Goal: Transaction & Acquisition: Purchase product/service

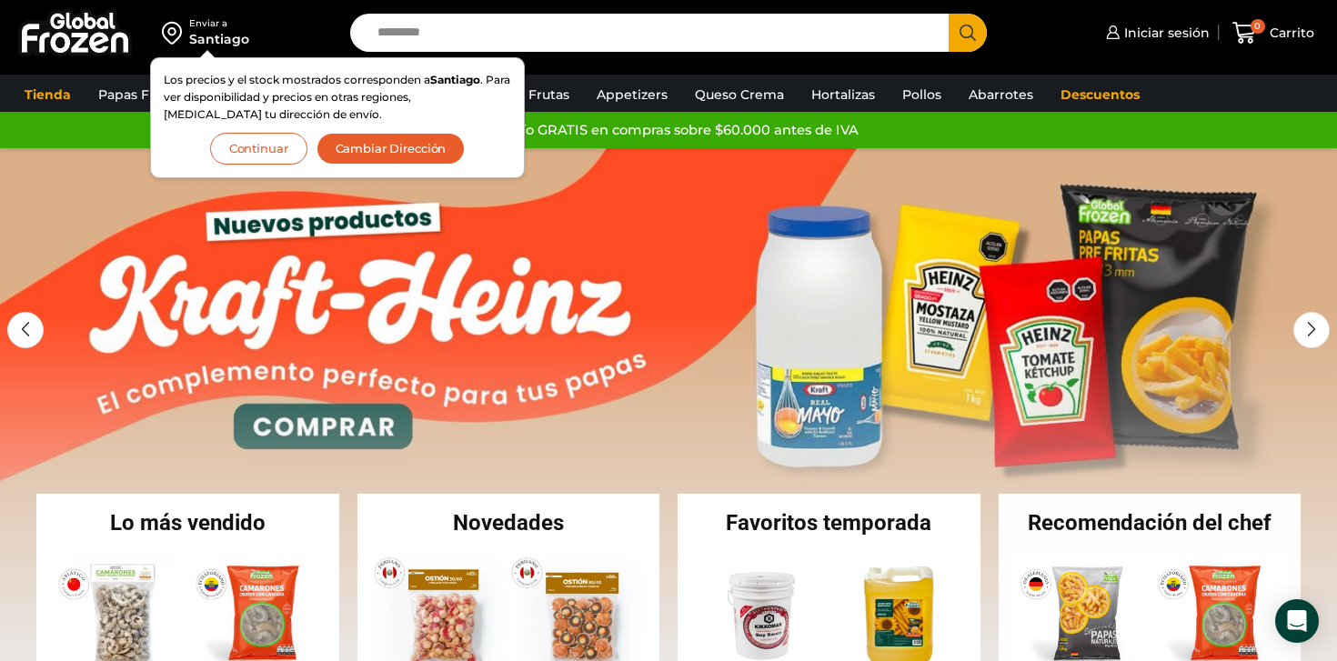
click at [240, 151] on button "Continuar" at bounding box center [258, 149] width 97 height 32
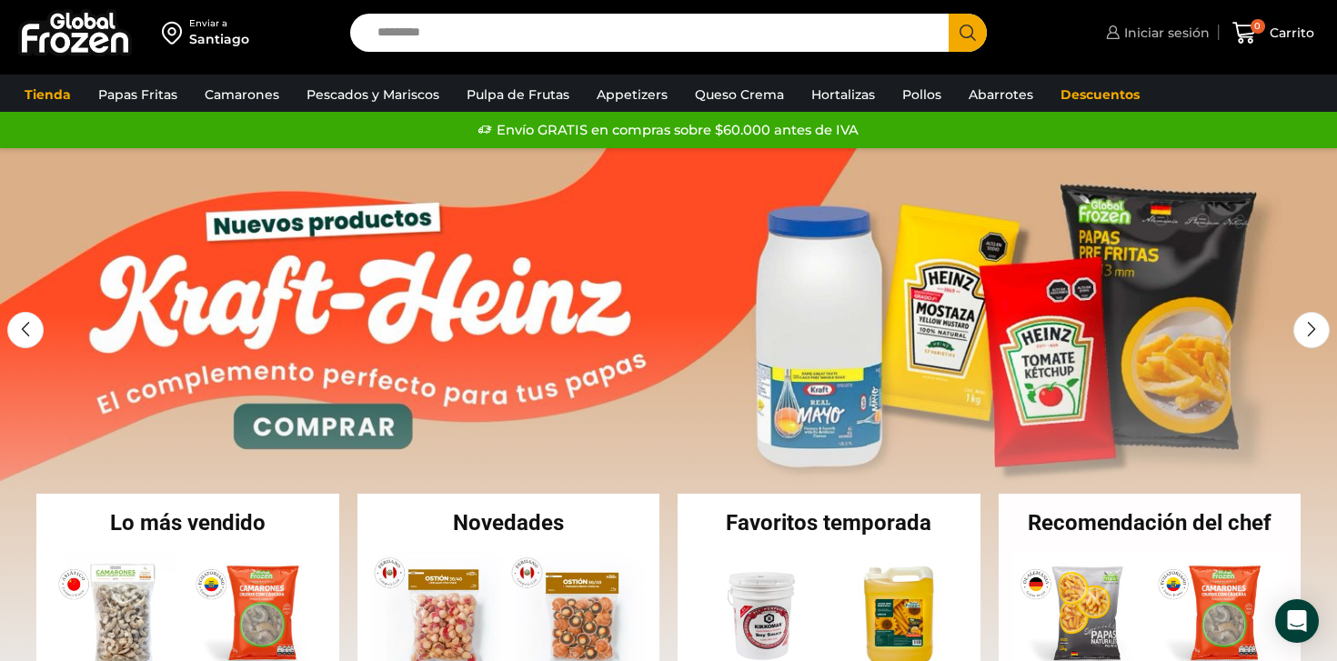
click at [1177, 38] on span "Iniciar sesión" at bounding box center [1165, 33] width 90 height 18
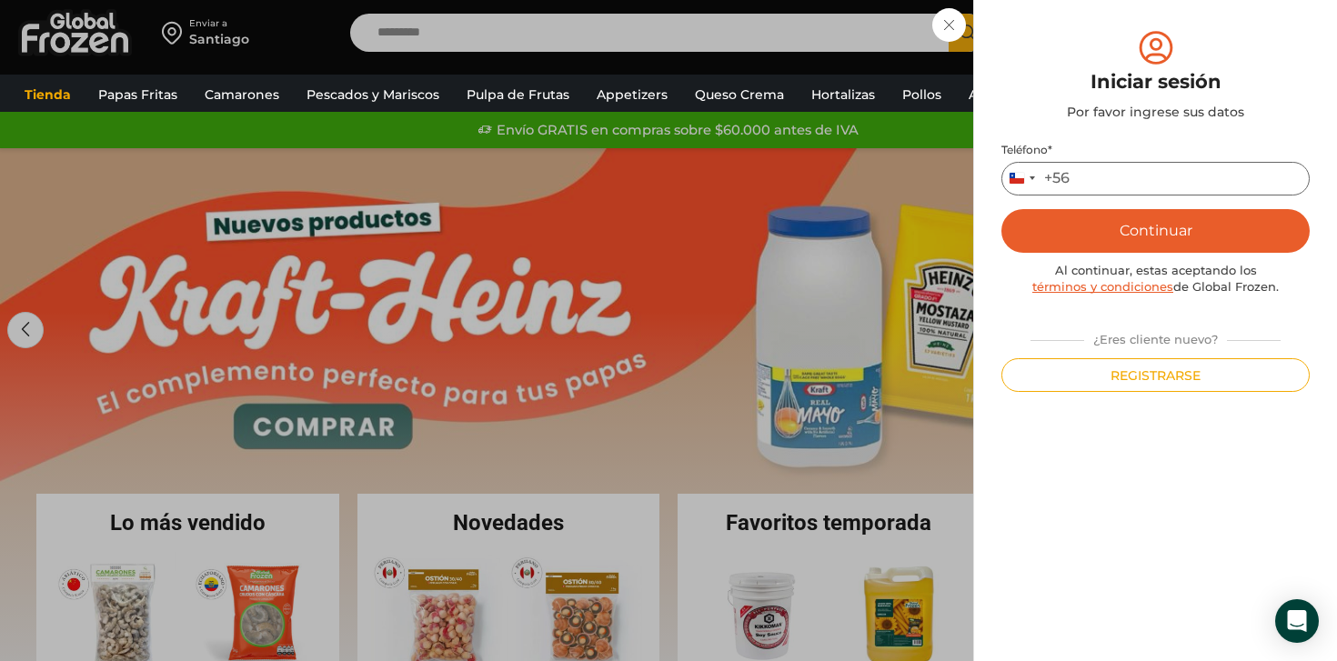
click at [1102, 174] on input "Teléfono *" at bounding box center [1156, 179] width 308 height 34
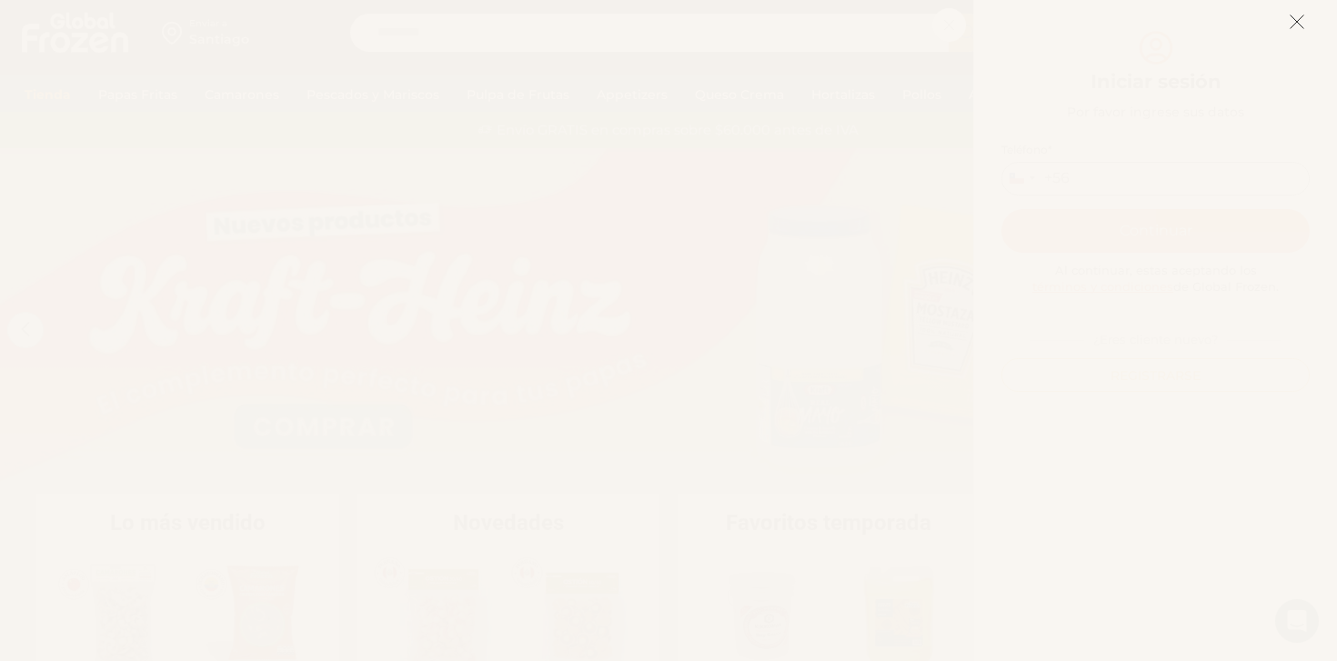
type input "*********"
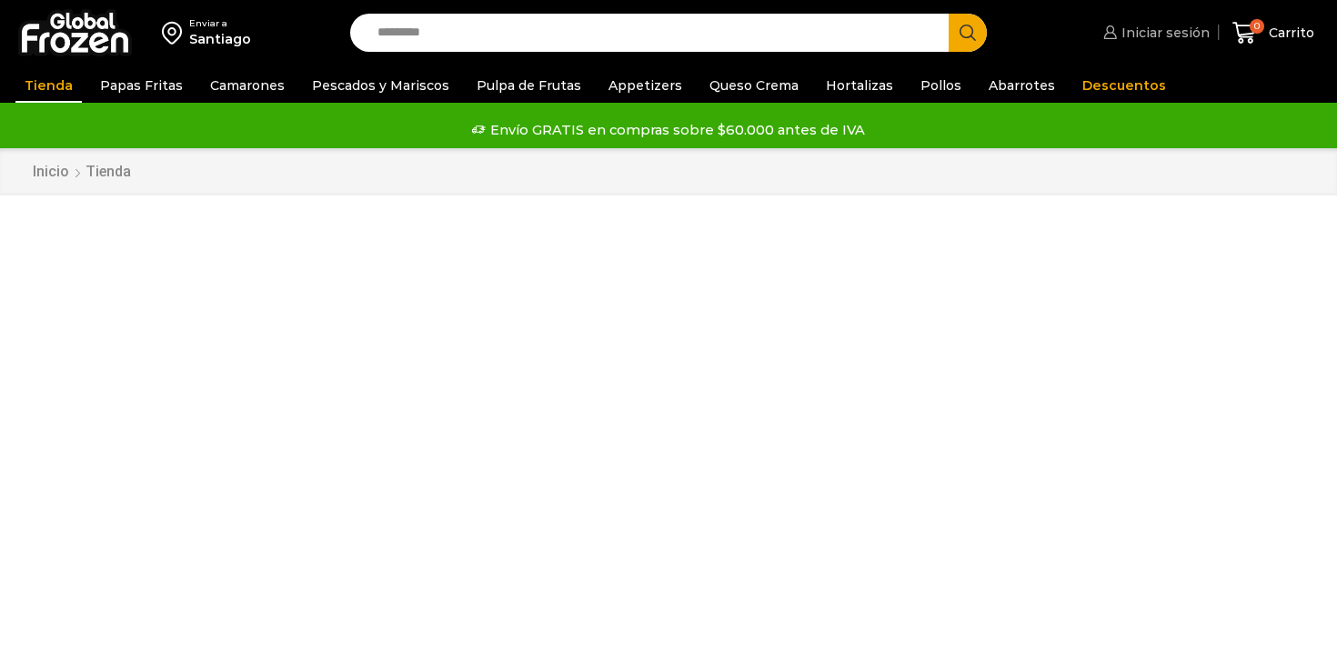
click at [1155, 41] on span "Iniciar sesión" at bounding box center [1163, 33] width 93 height 18
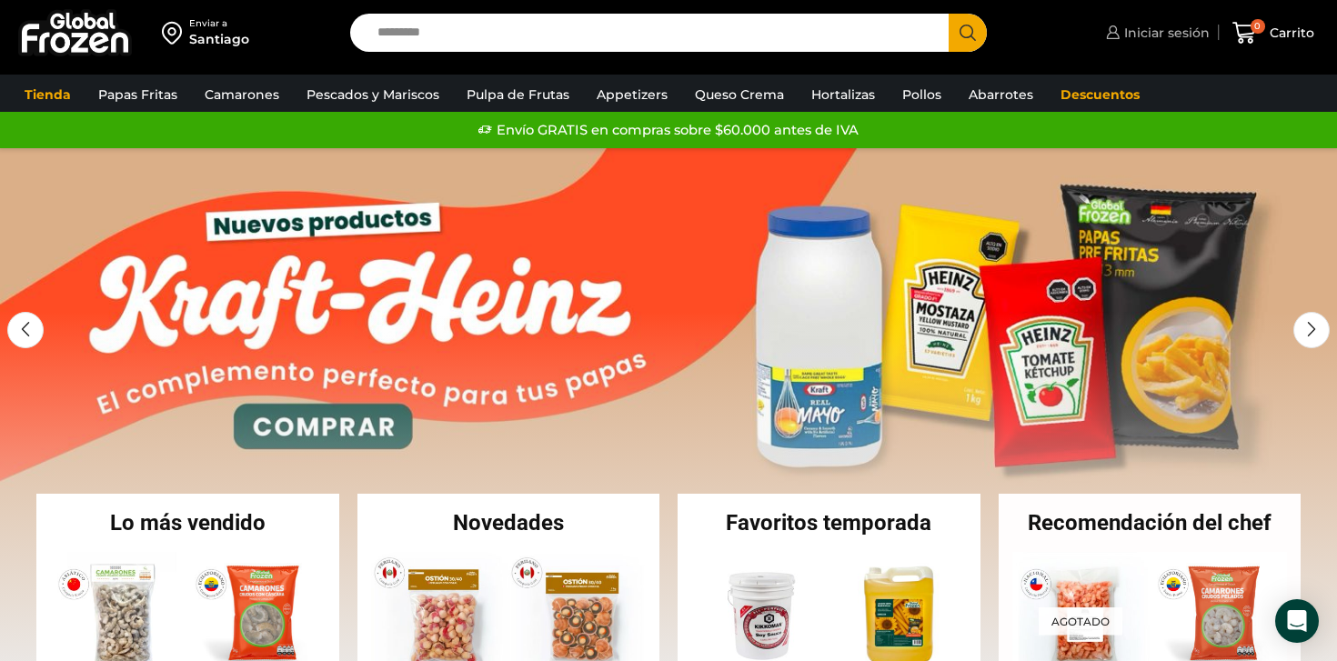
click at [1128, 27] on span "Iniciar sesión" at bounding box center [1165, 33] width 90 height 18
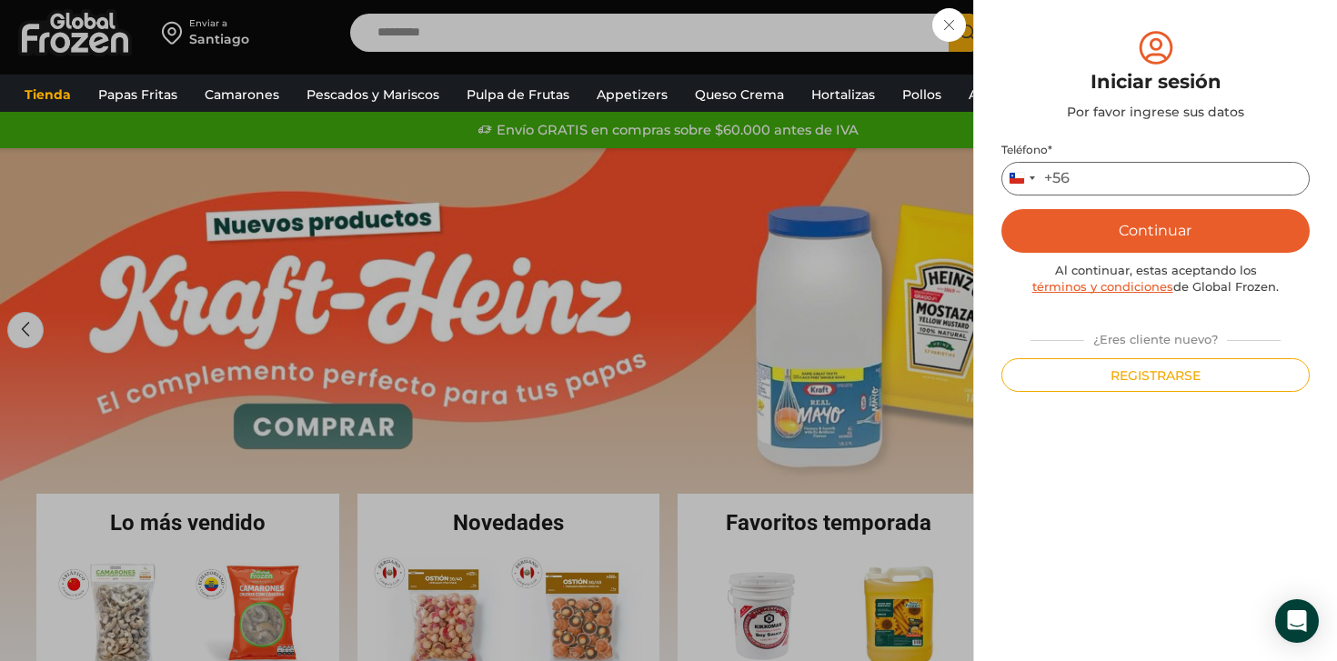
click at [1114, 183] on input "Teléfono *" at bounding box center [1156, 179] width 308 height 34
type input "*********"
click at [1141, 237] on button "Continuar" at bounding box center [1156, 231] width 308 height 44
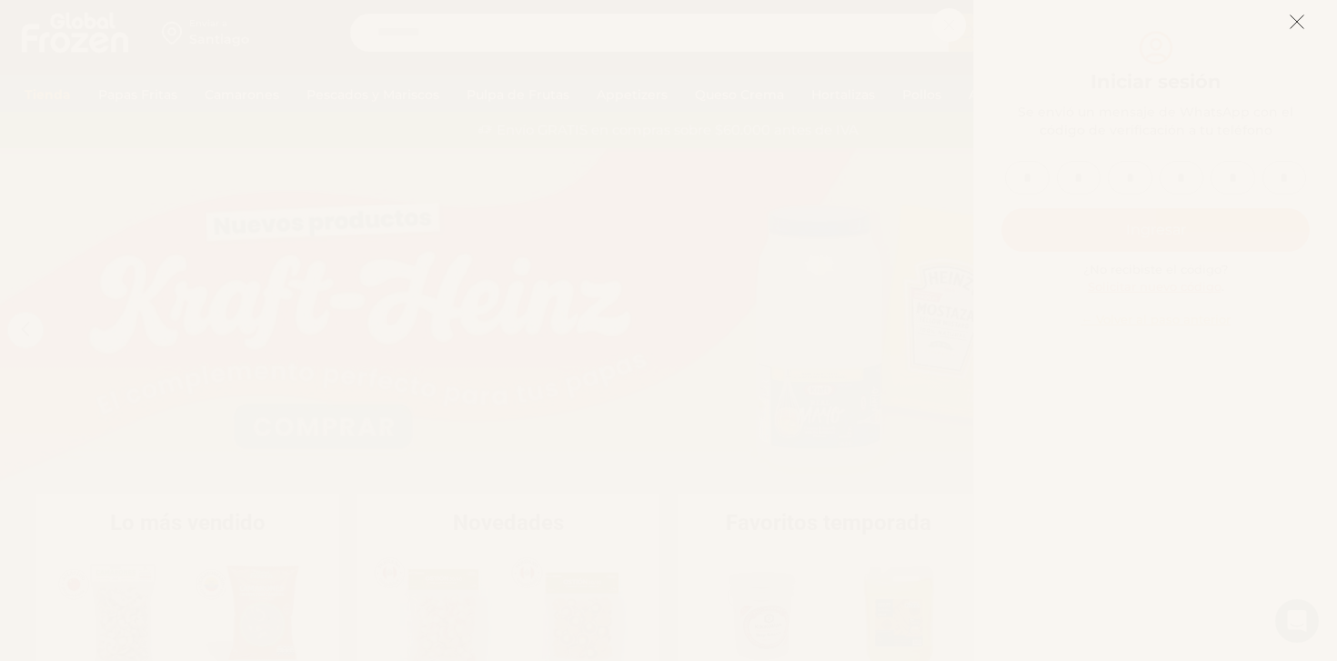
click at [1294, 12] on button at bounding box center [1297, 21] width 16 height 39
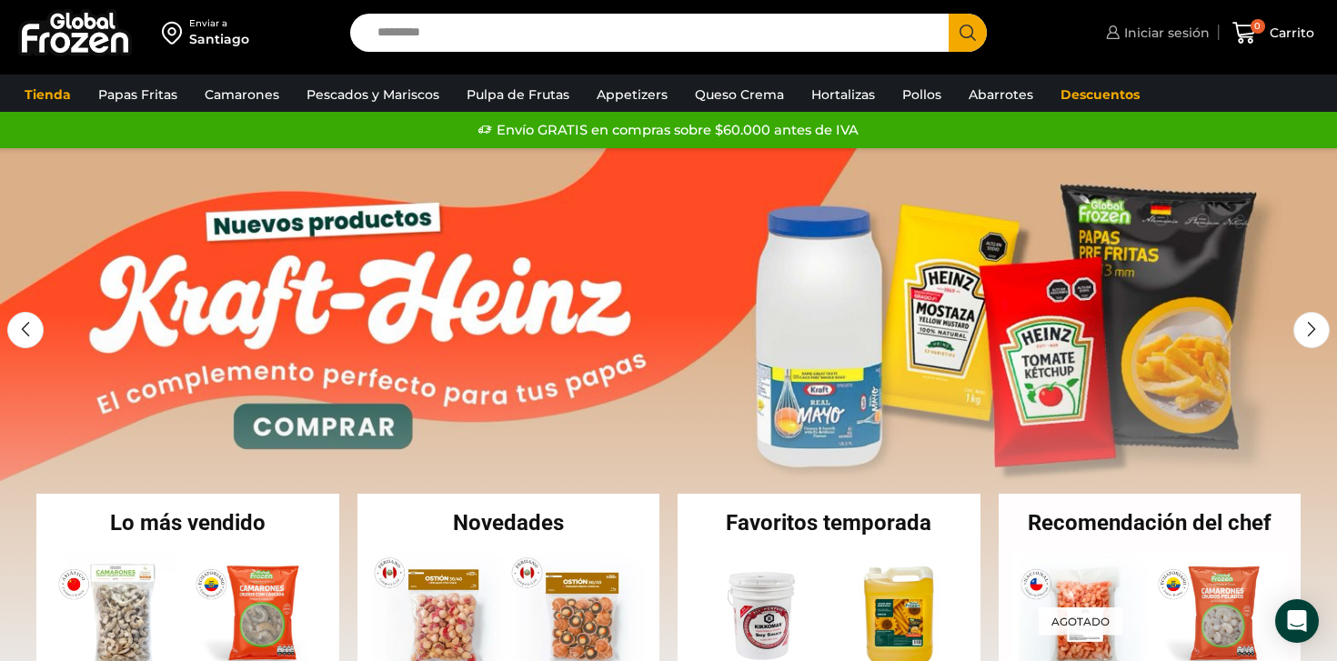
click at [1142, 24] on span "Iniciar sesión" at bounding box center [1165, 33] width 90 height 18
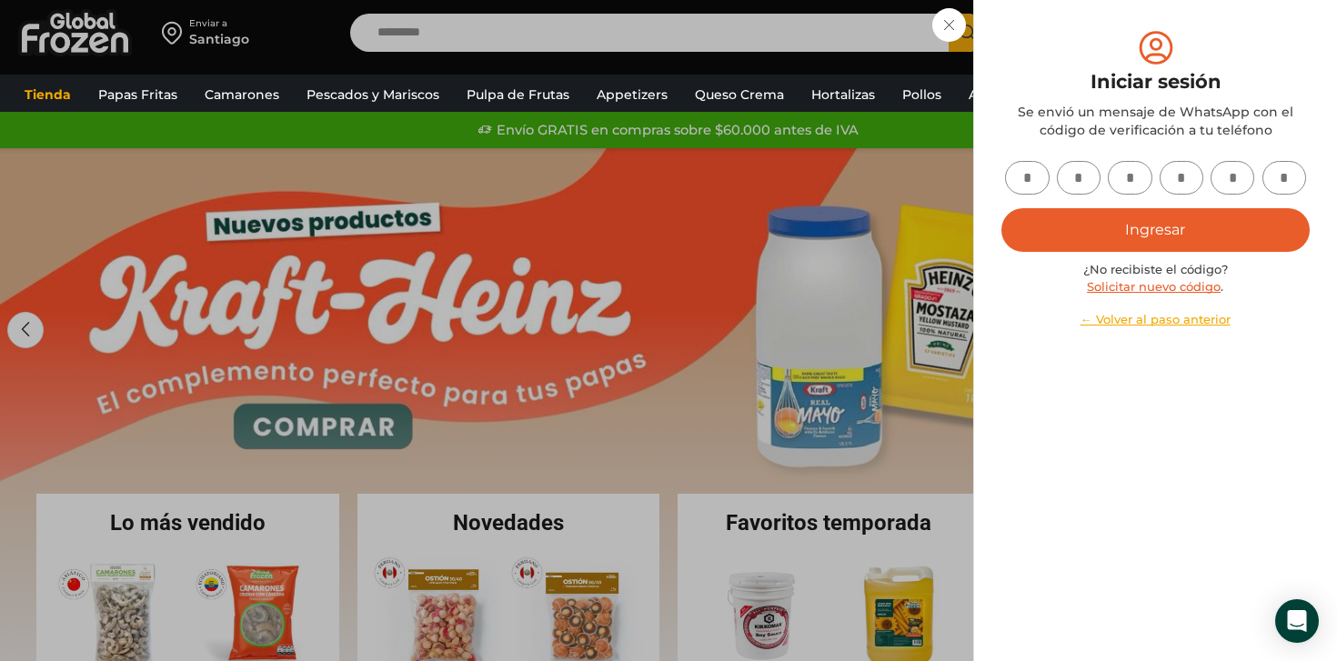
click at [1031, 166] on input "text" at bounding box center [1027, 178] width 45 height 34
type input "*"
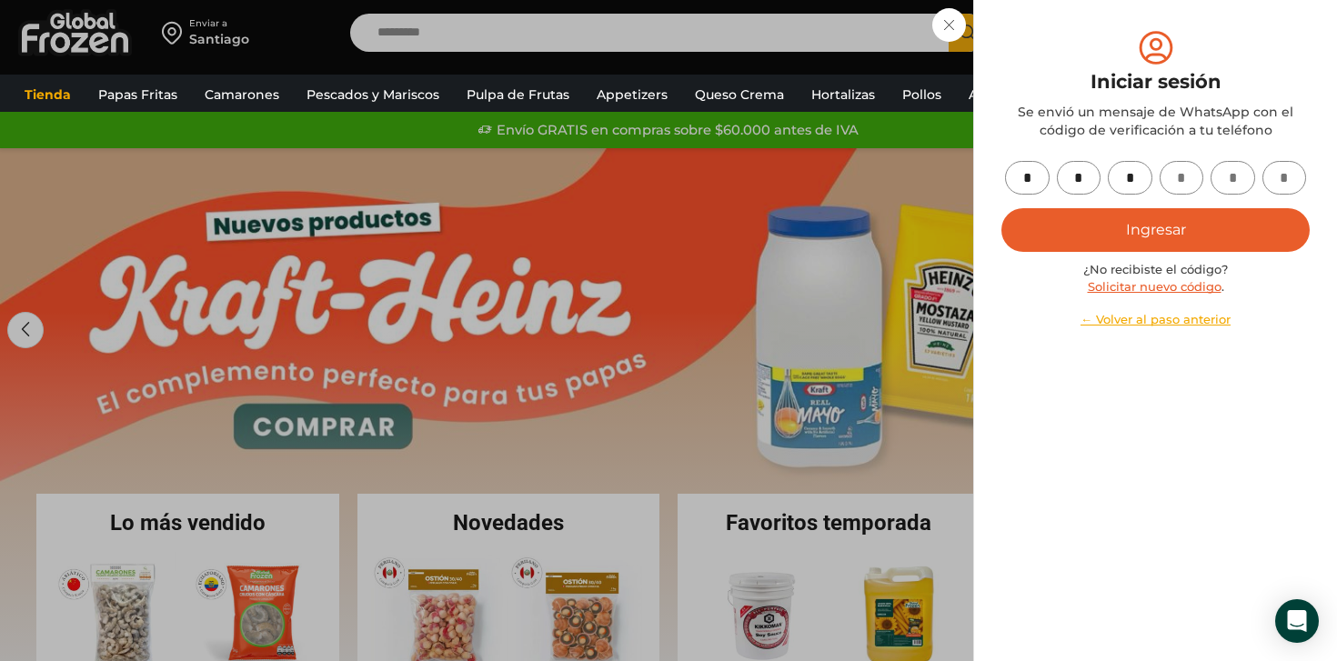
type input "*"
click at [1064, 216] on button "Ingresar" at bounding box center [1156, 230] width 308 height 44
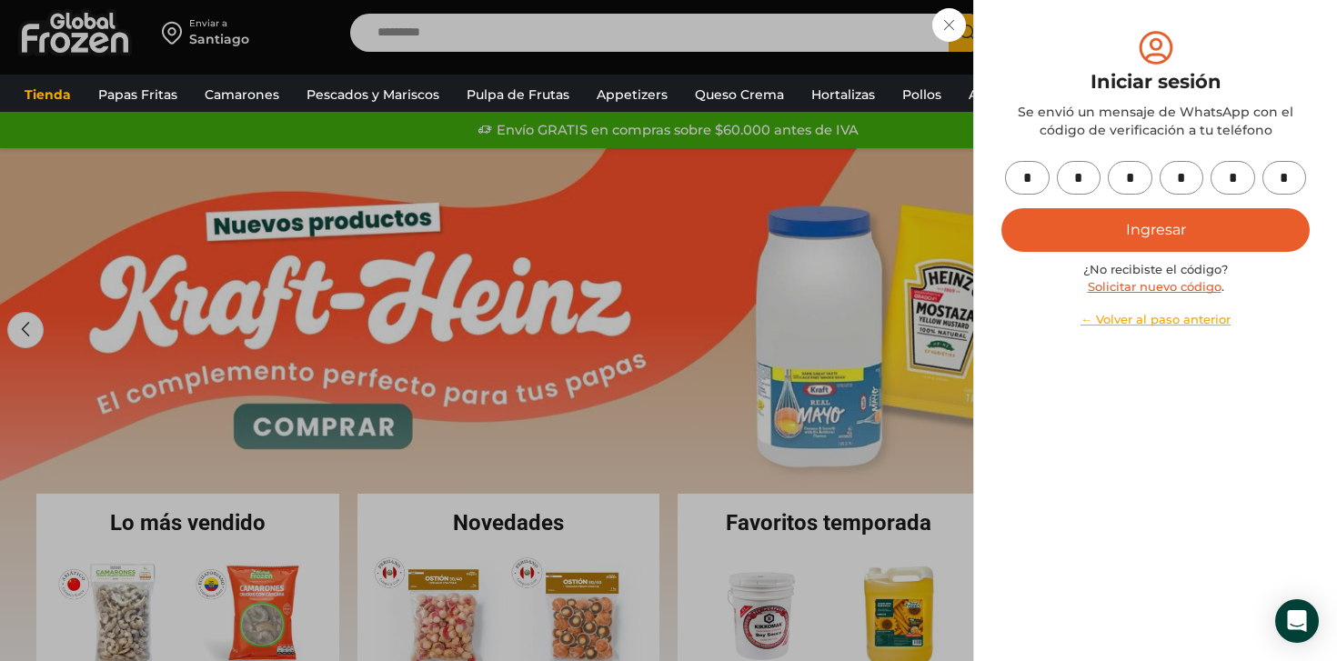
click at [1064, 216] on button "Ingresar" at bounding box center [1156, 230] width 308 height 44
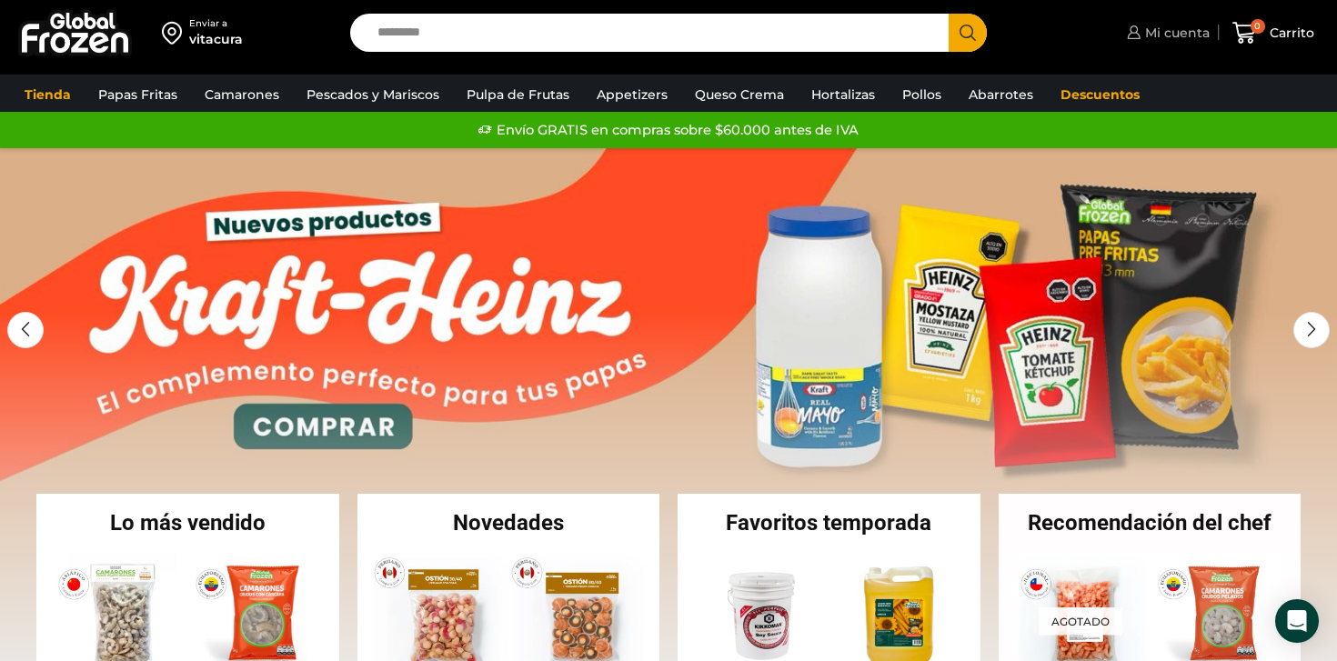
click at [1182, 34] on span "Mi cuenta" at bounding box center [1175, 33] width 69 height 18
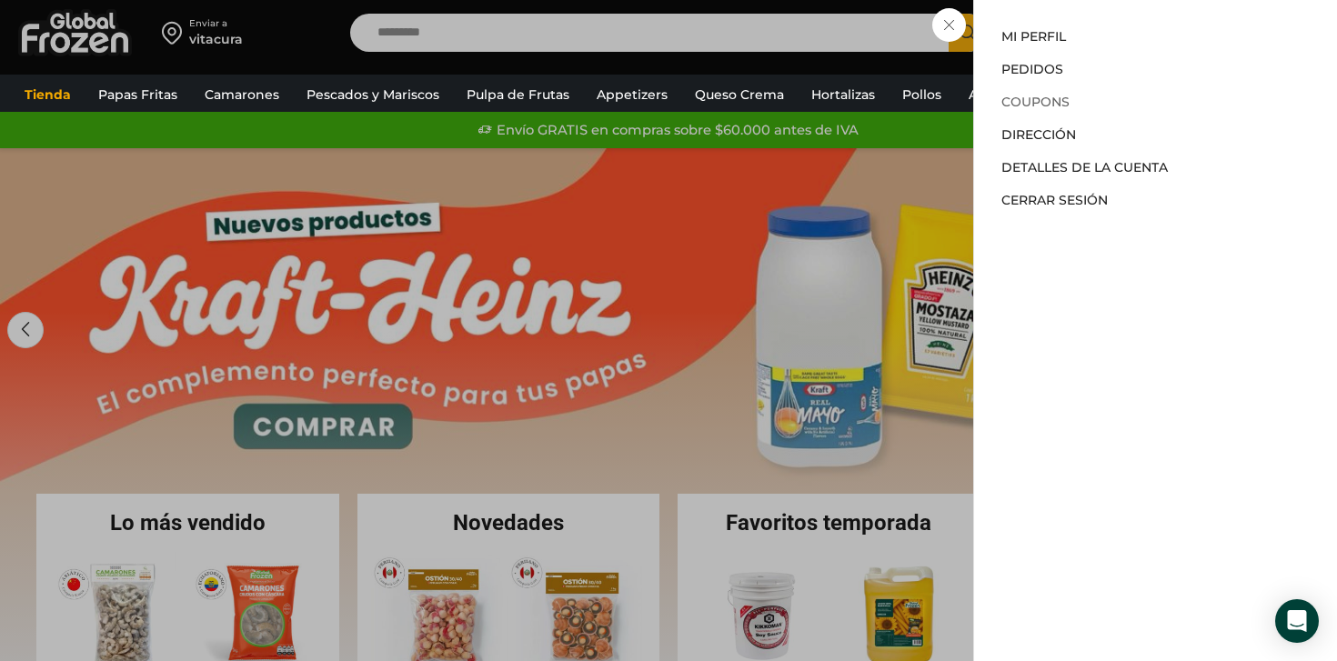
click at [1028, 100] on link "Coupons" at bounding box center [1036, 102] width 68 height 16
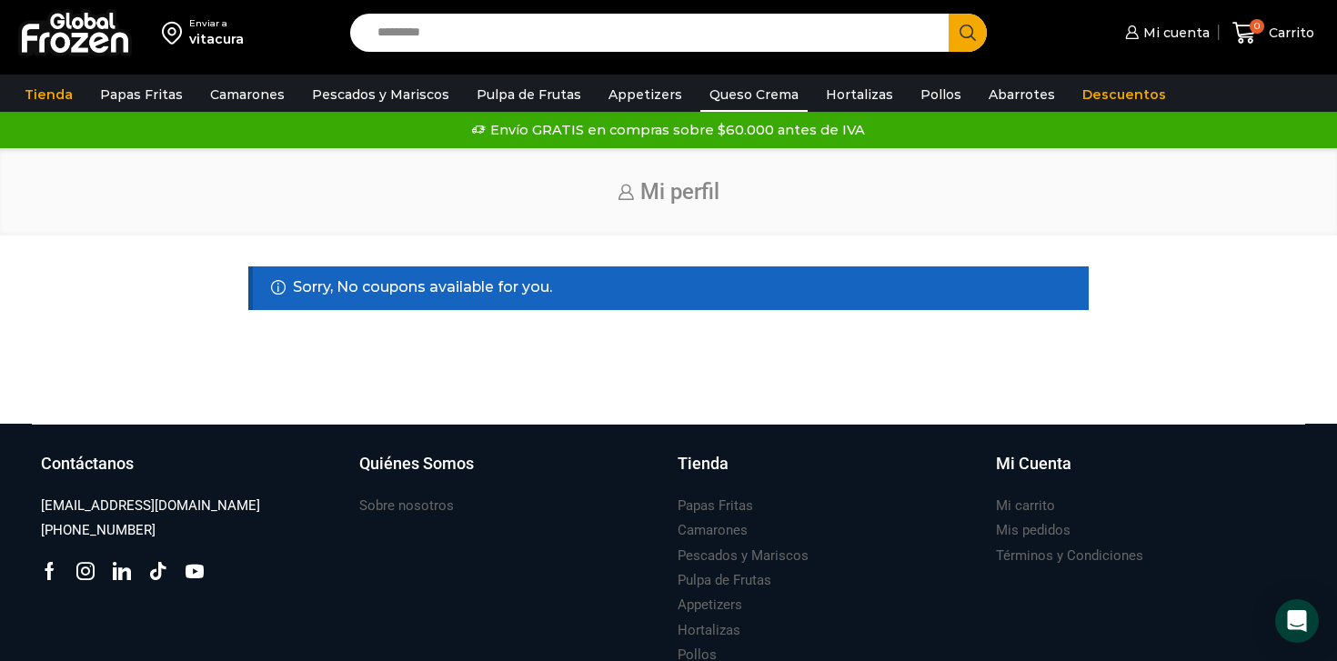
click at [720, 86] on link "Queso Crema" at bounding box center [753, 94] width 107 height 35
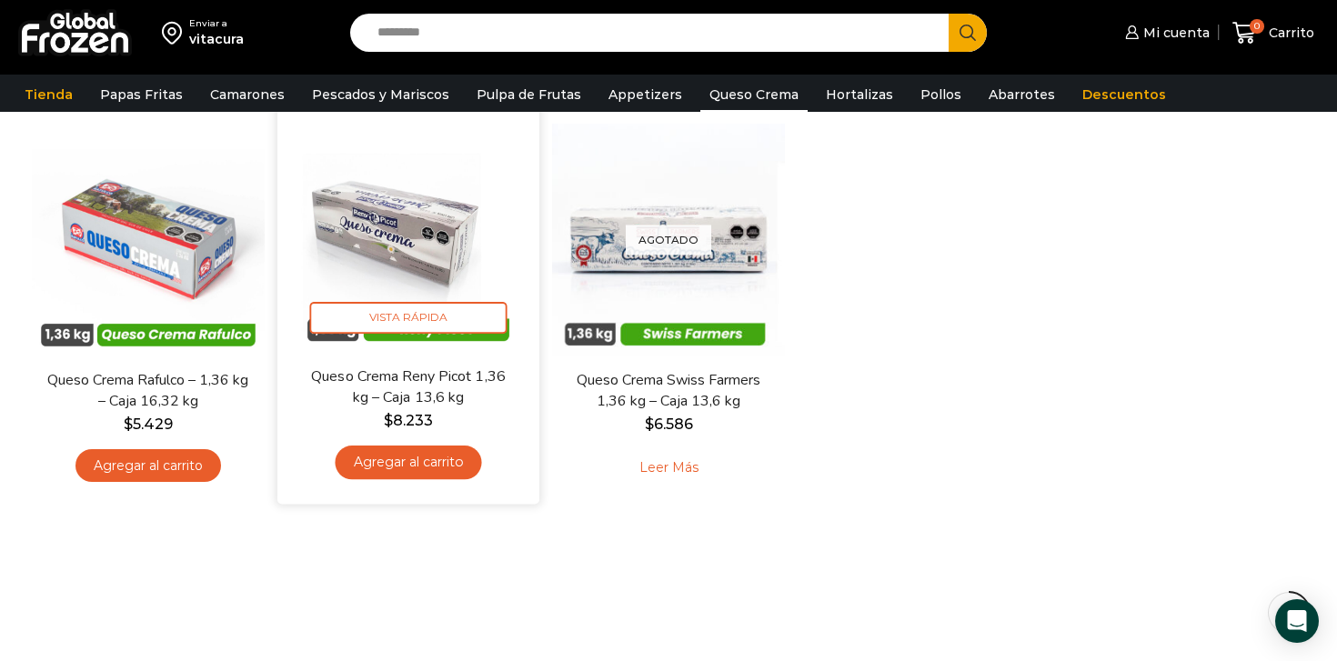
scroll to position [173, 0]
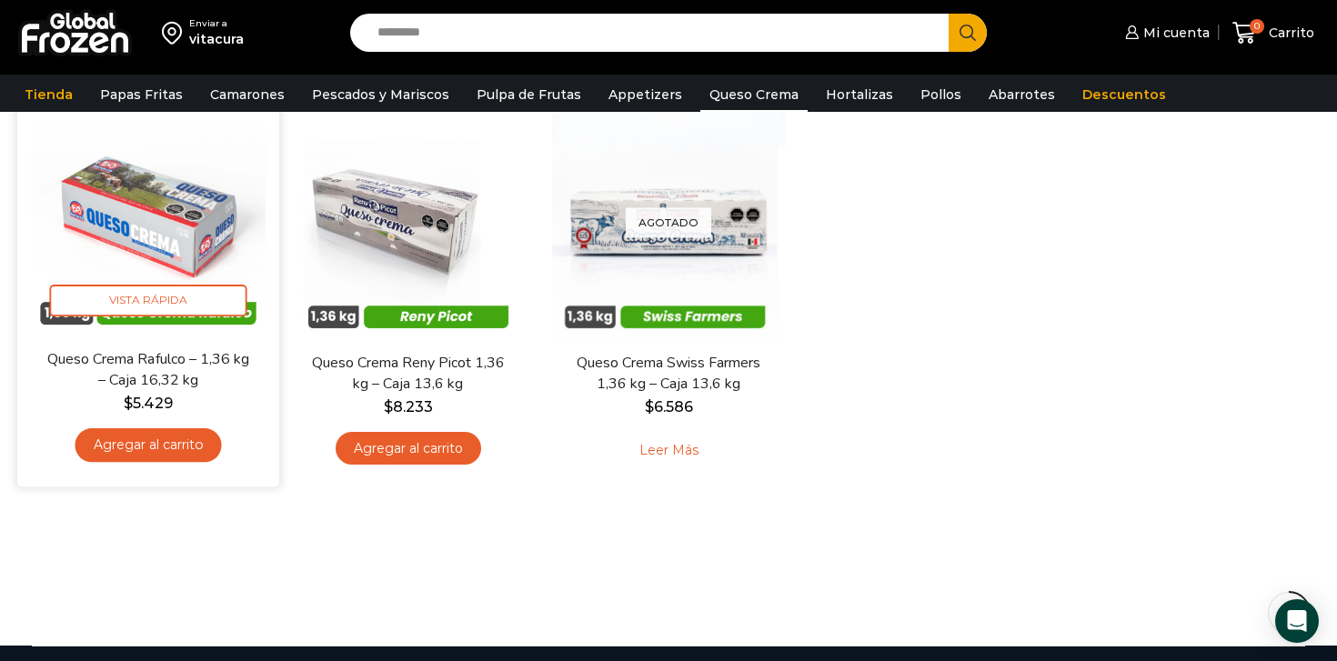
click at [182, 452] on link "Agregar al carrito" at bounding box center [148, 445] width 146 height 34
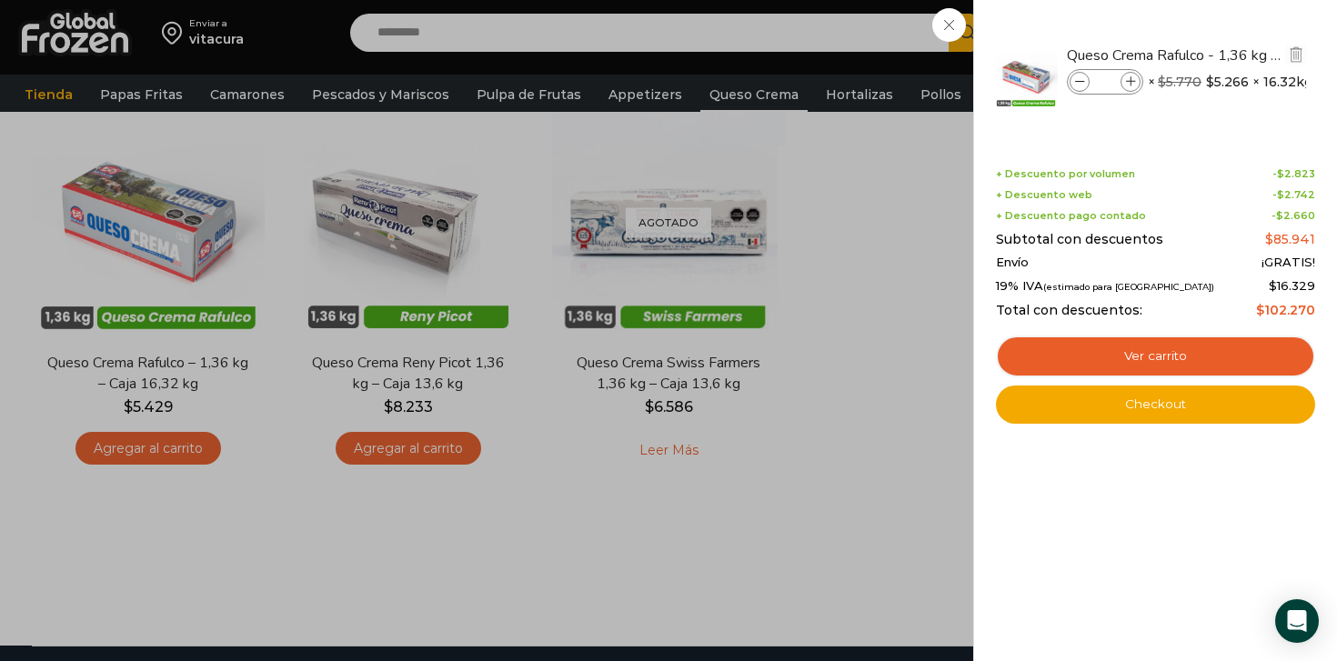
click at [1110, 80] on input "*" at bounding box center [1105, 82] width 27 height 20
type input "*"
click at [1161, 120] on li "Queso Crema Rafulco - 1,36 kg - Caja 16,32 kg Queso Crema Rafulco - 1,36 kg - C…" at bounding box center [1155, 77] width 323 height 100
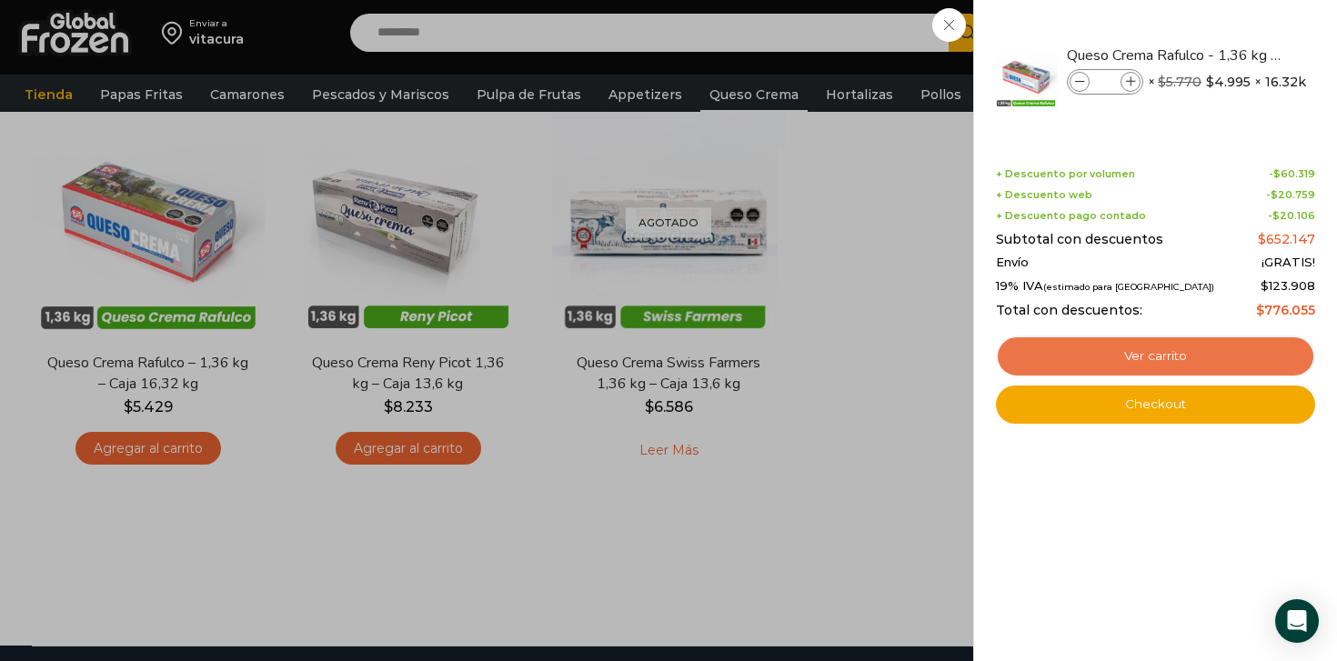
click at [1142, 360] on link "Ver carrito" at bounding box center [1155, 357] width 319 height 42
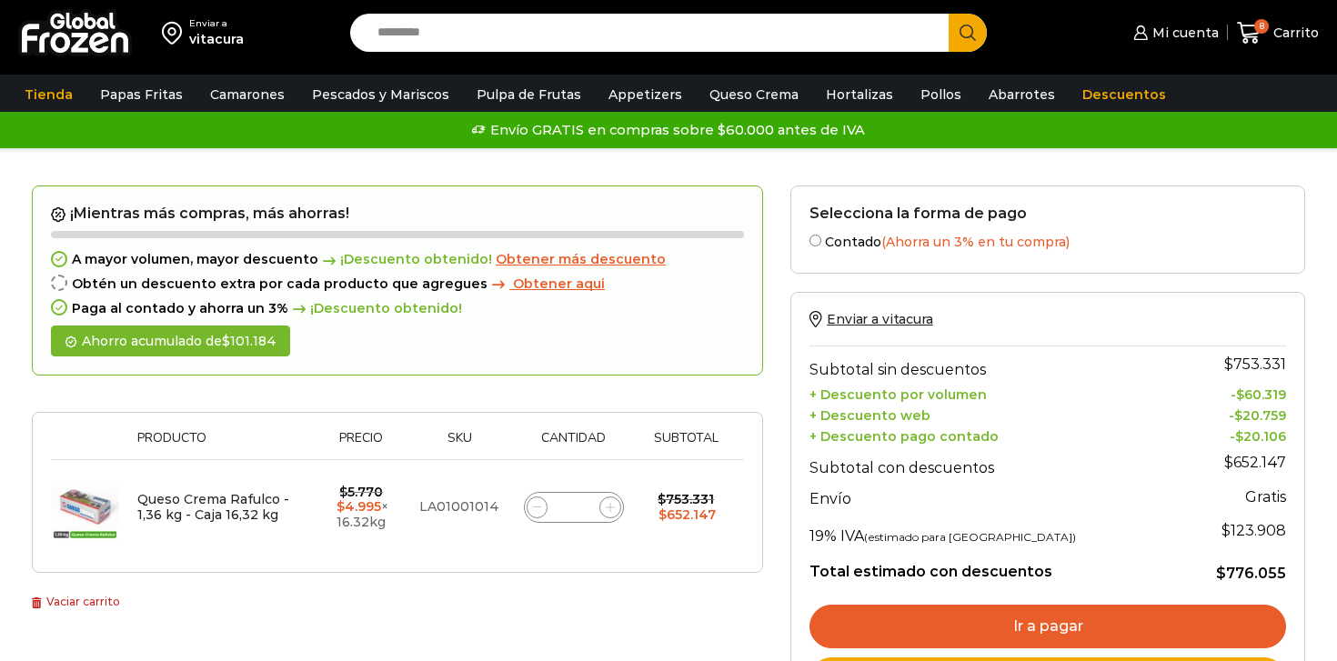
click at [729, 44] on input "Search input" at bounding box center [653, 33] width 571 height 38
click at [976, 37] on span "Search button" at bounding box center [968, 33] width 38 height 38
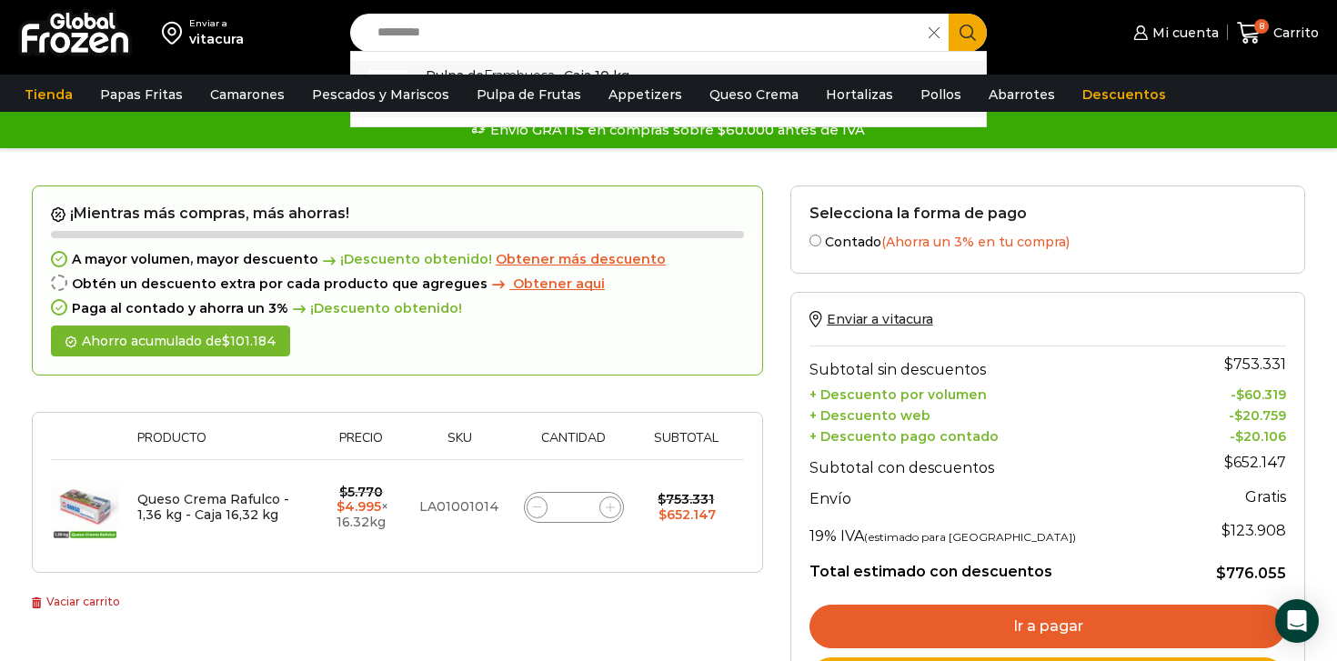
click at [576, 66] on p "Pulpa de Frambuesa - Caja 10 kg" at bounding box center [528, 75] width 204 height 20
type input "**********"
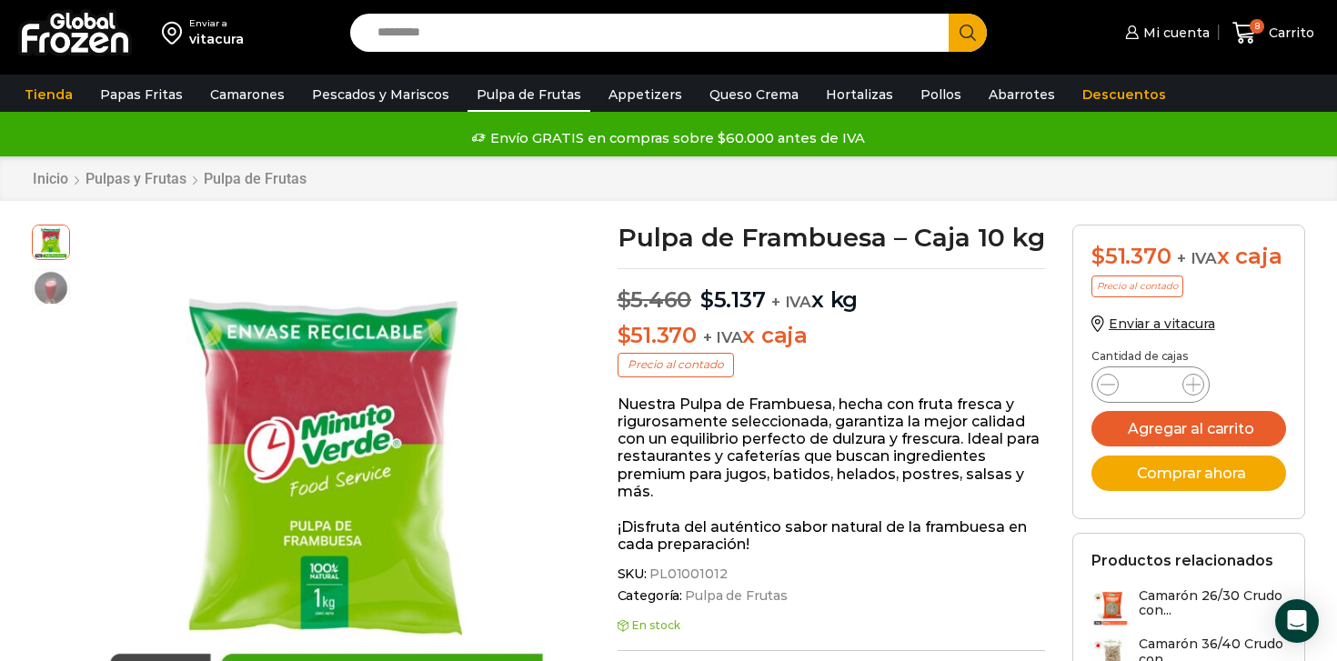
click at [506, 89] on link "Pulpa de Frutas" at bounding box center [529, 94] width 123 height 35
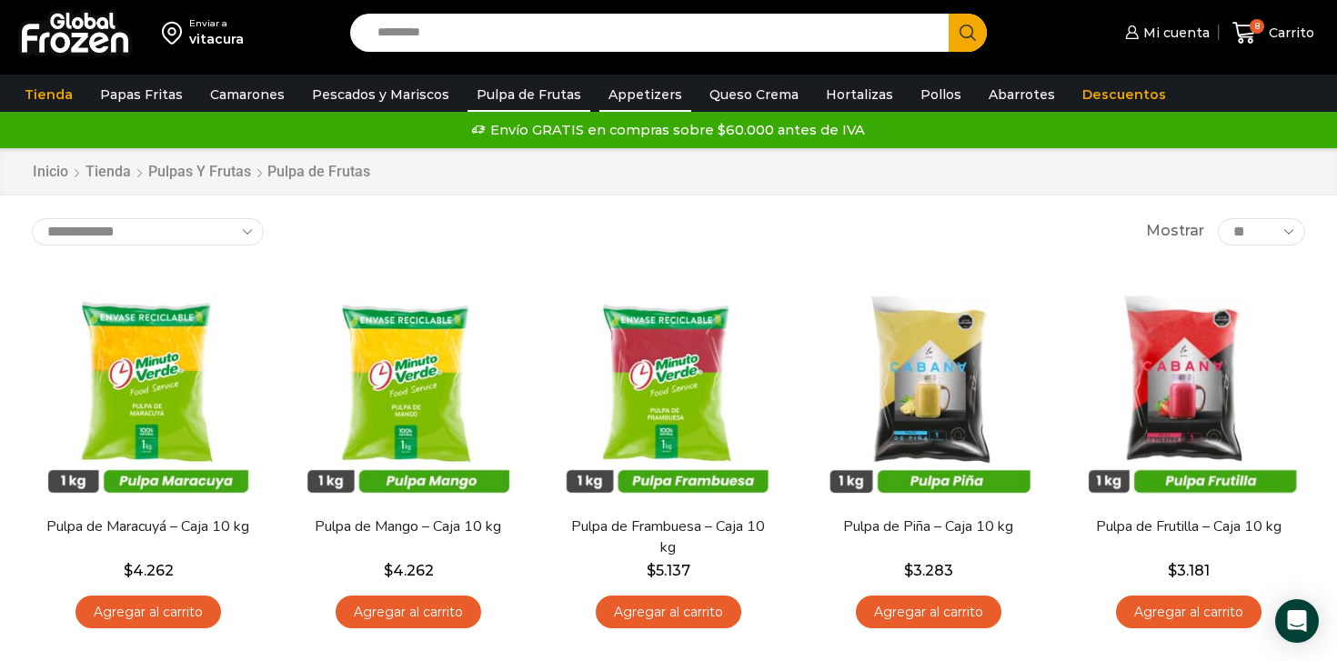
click at [619, 95] on link "Appetizers" at bounding box center [645, 94] width 92 height 35
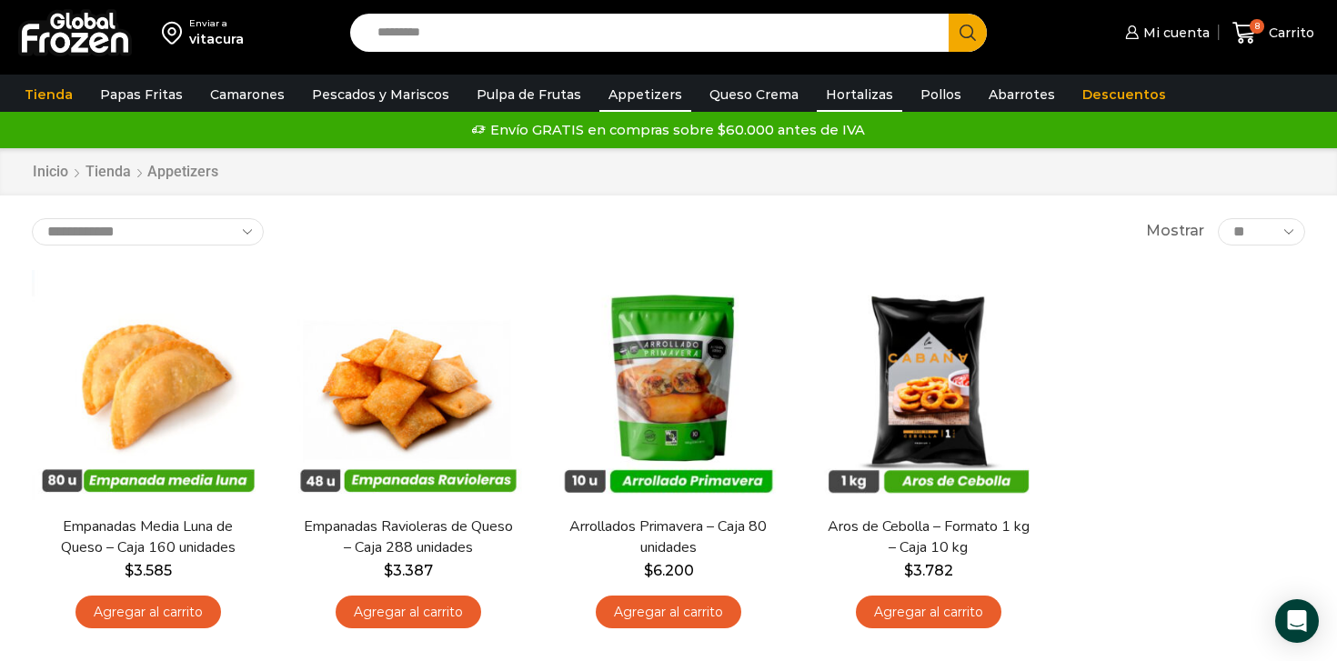
click at [849, 102] on link "Hortalizas" at bounding box center [860, 94] width 86 height 35
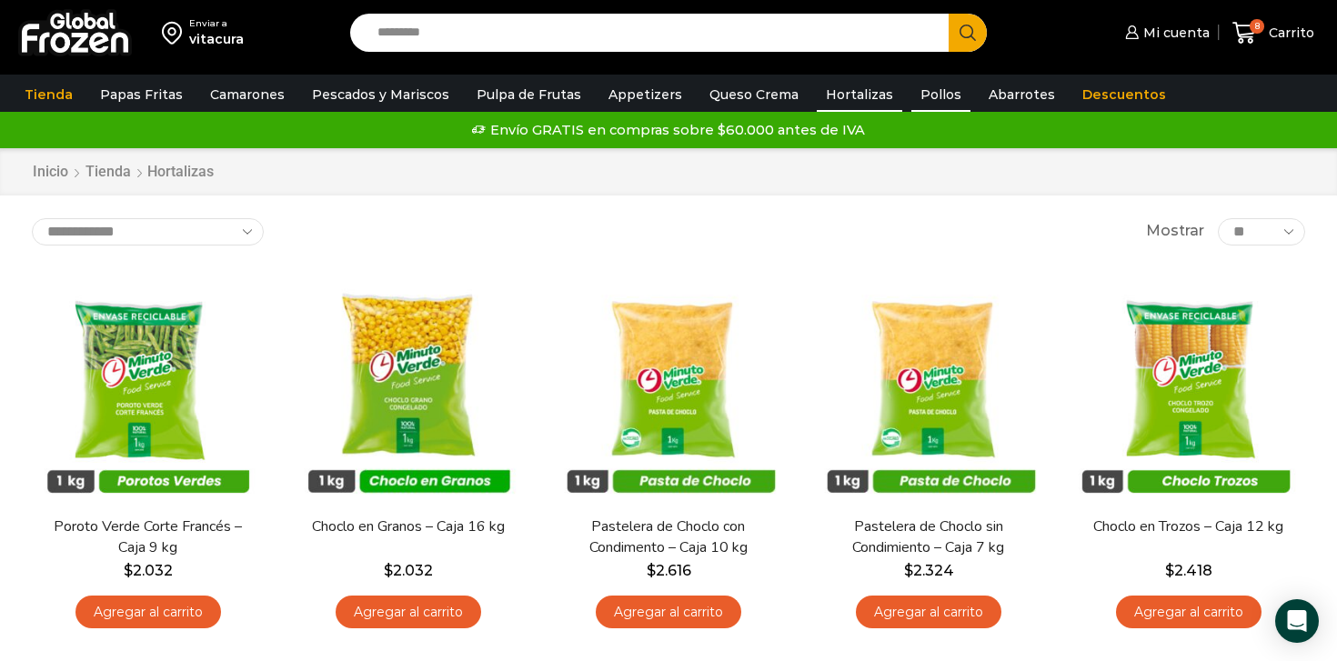
click at [925, 98] on link "Pollos" at bounding box center [940, 94] width 59 height 35
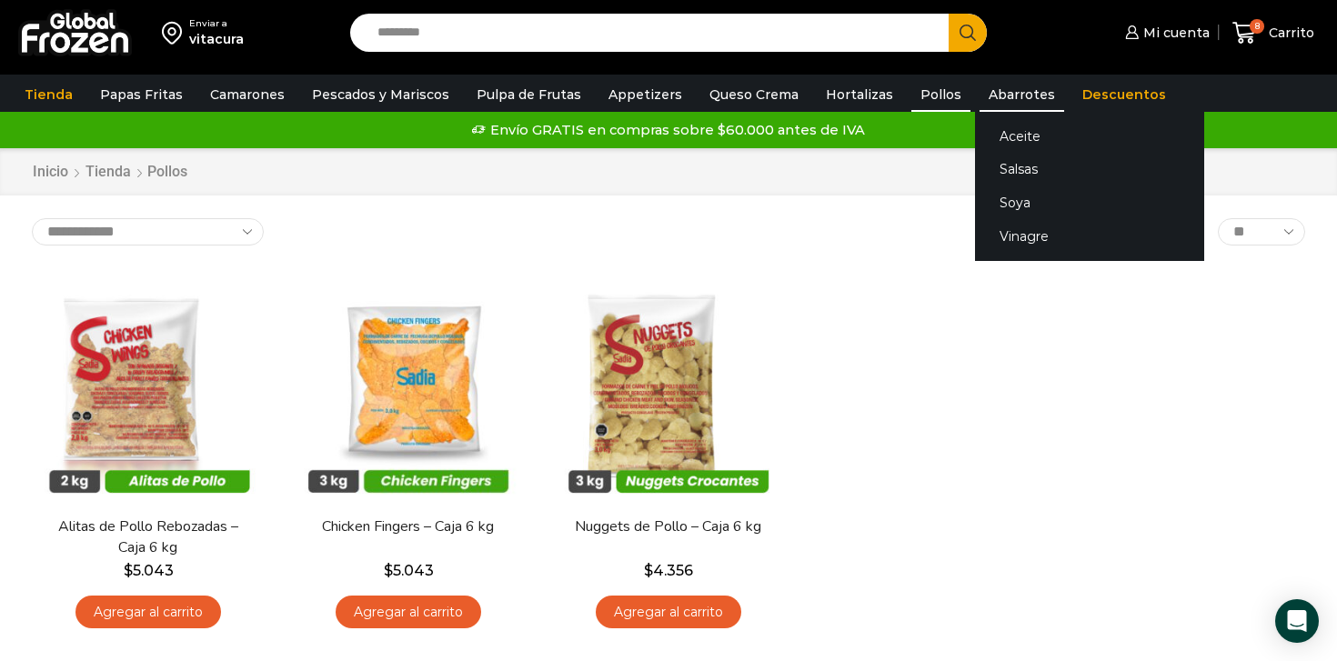
click at [980, 105] on link "Abarrotes" at bounding box center [1022, 94] width 85 height 35
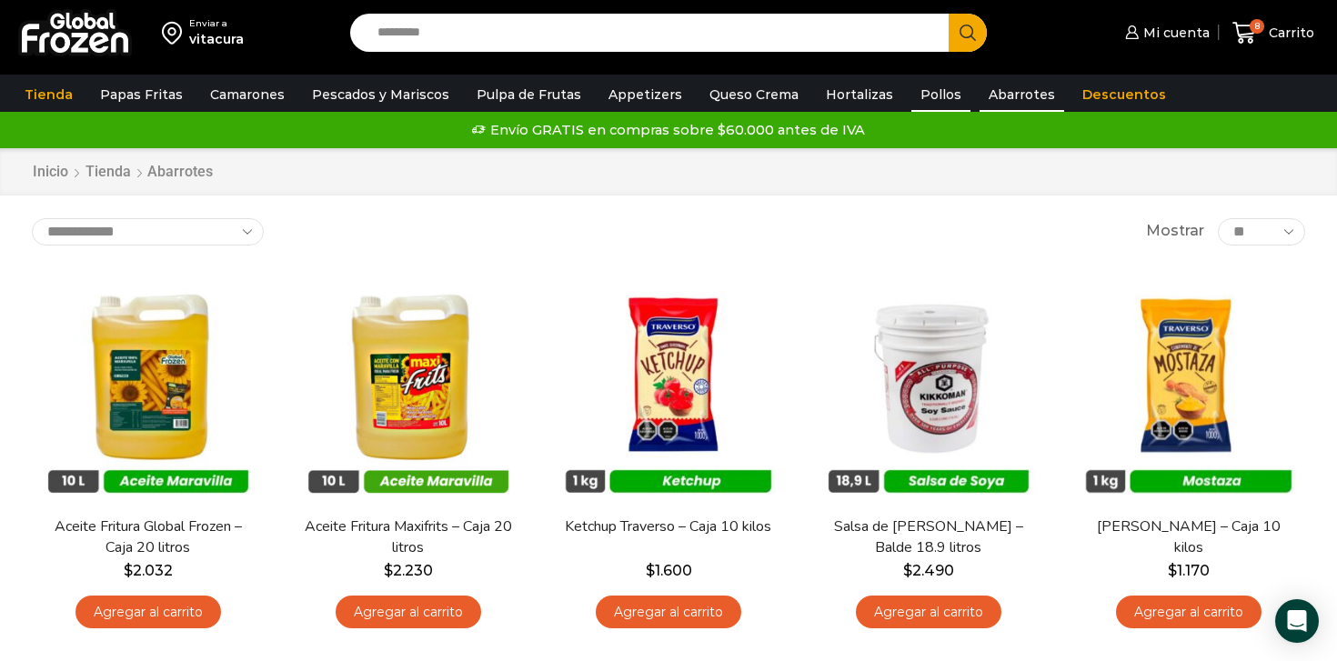
click at [911, 99] on link "Pollos" at bounding box center [940, 94] width 59 height 35
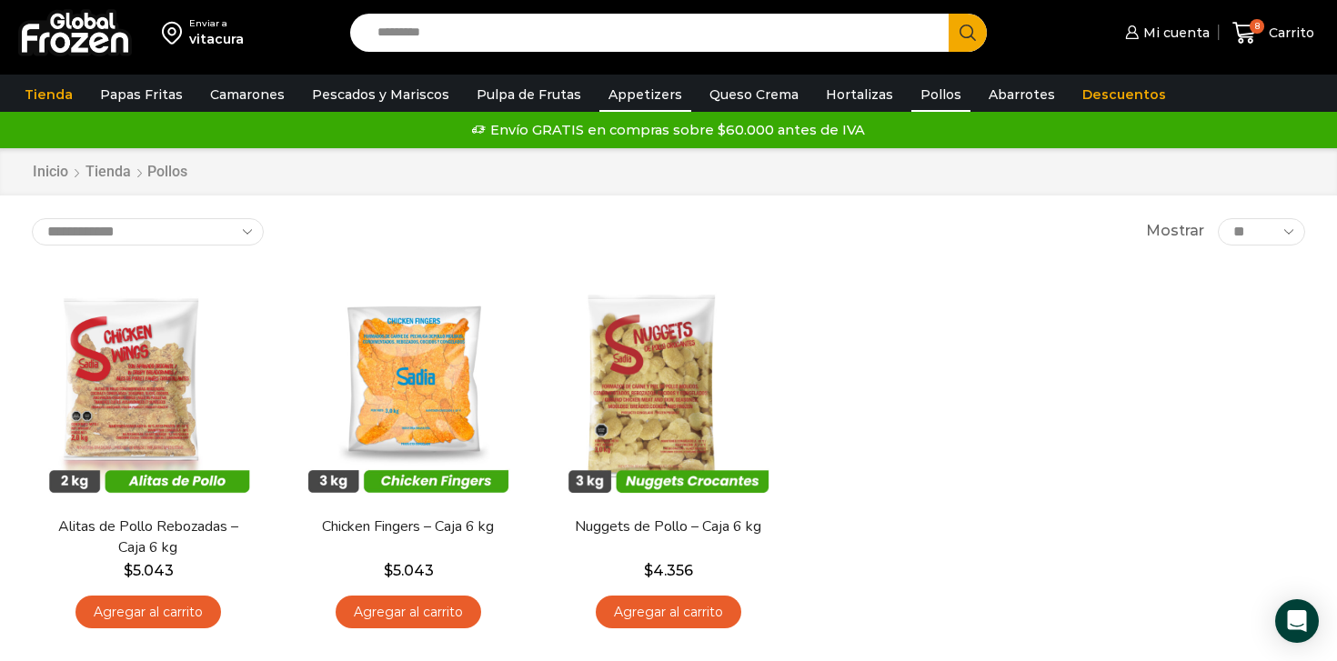
click at [617, 104] on link "Appetizers" at bounding box center [645, 94] width 92 height 35
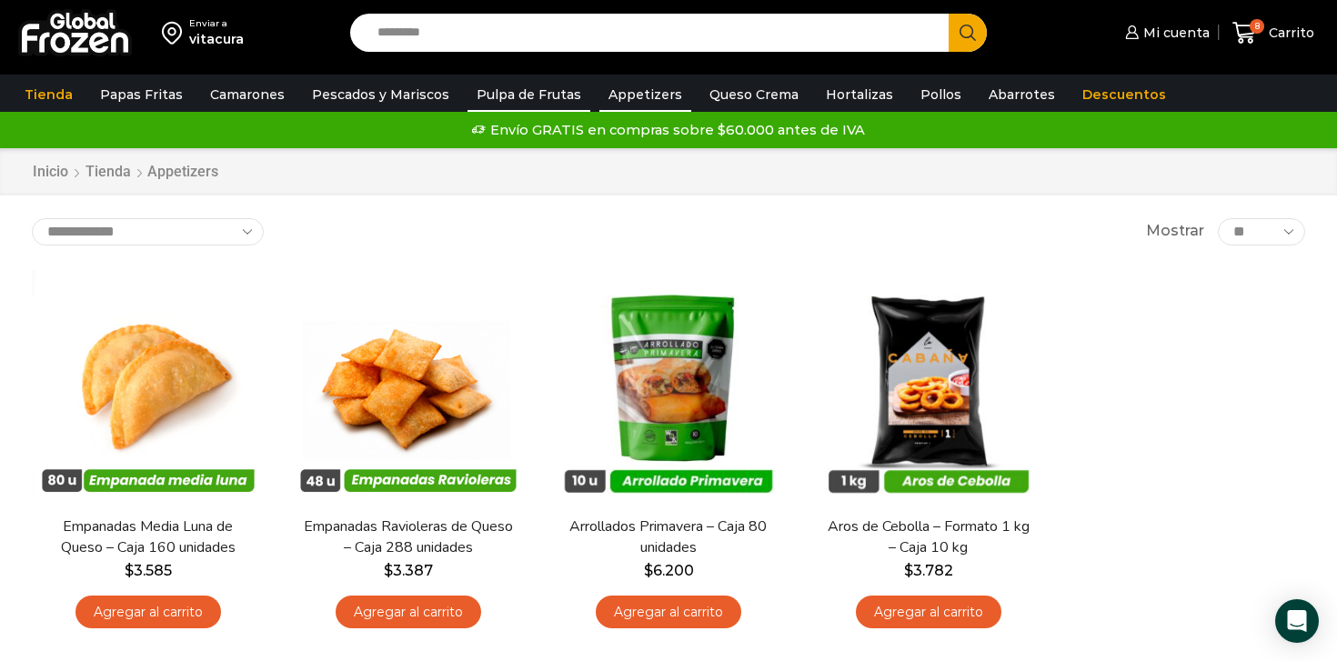
click at [531, 102] on link "Pulpa de Frutas" at bounding box center [529, 94] width 123 height 35
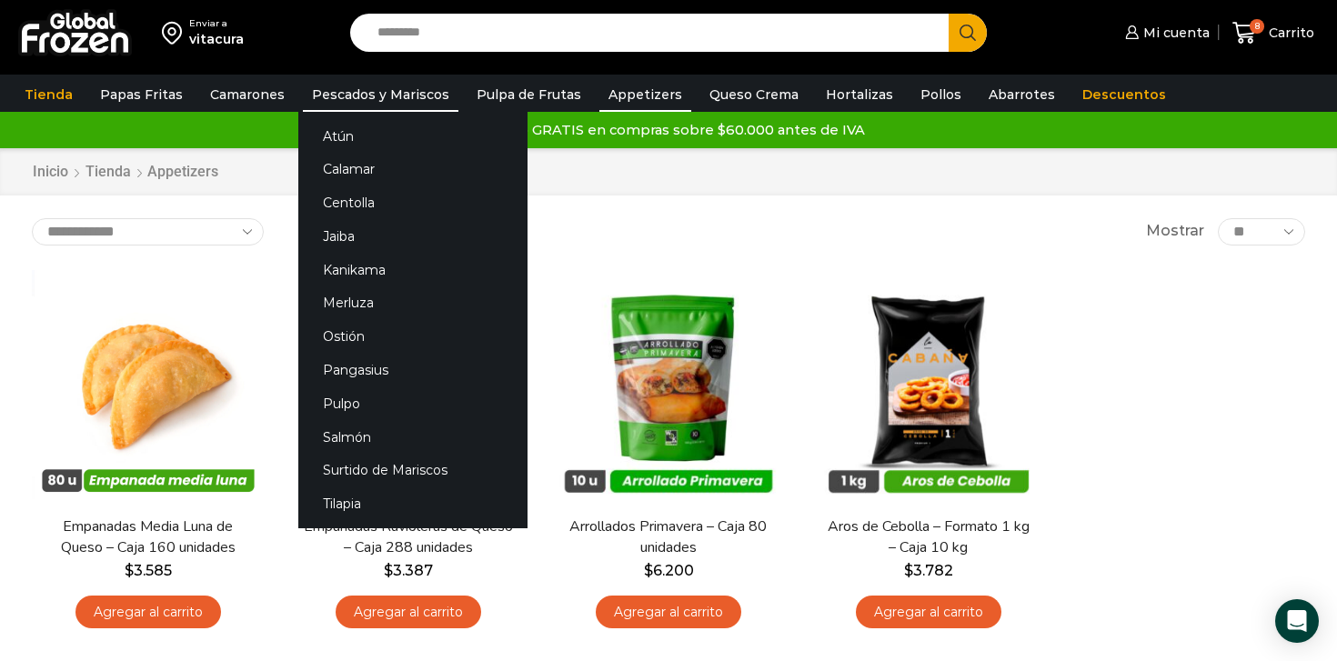
click at [374, 92] on link "Pescados y Mariscos" at bounding box center [381, 94] width 156 height 35
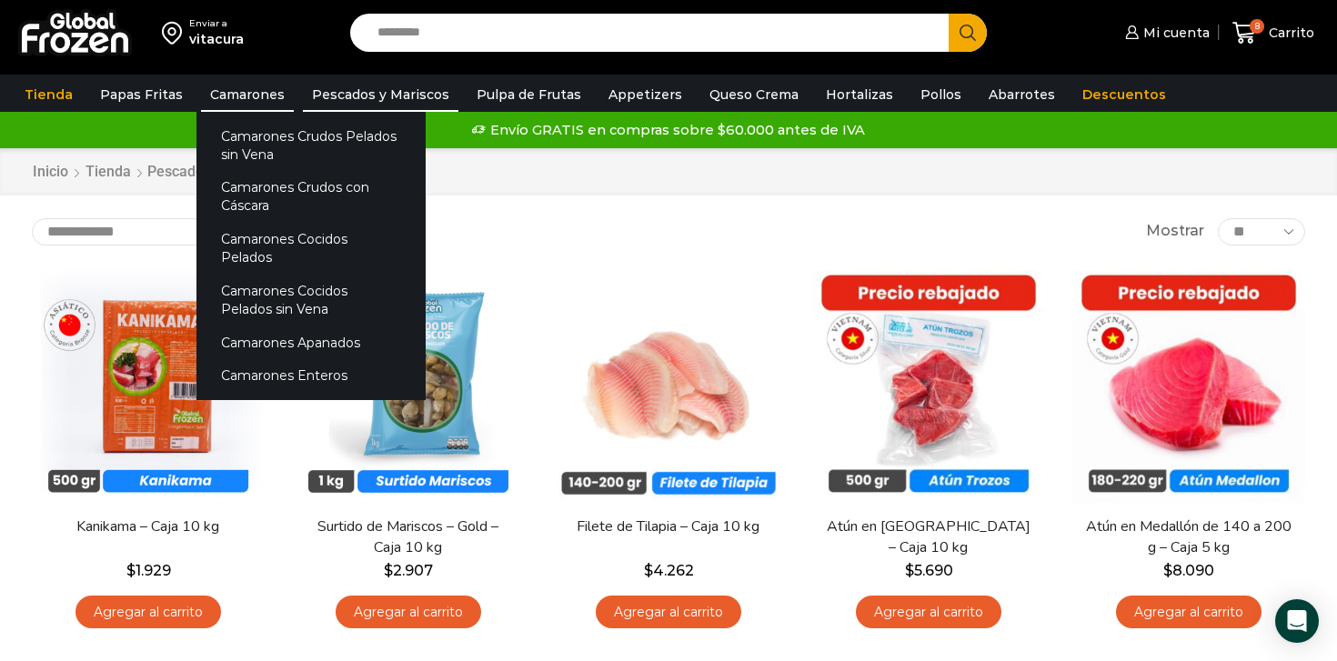
click at [219, 90] on link "Camarones" at bounding box center [247, 94] width 93 height 35
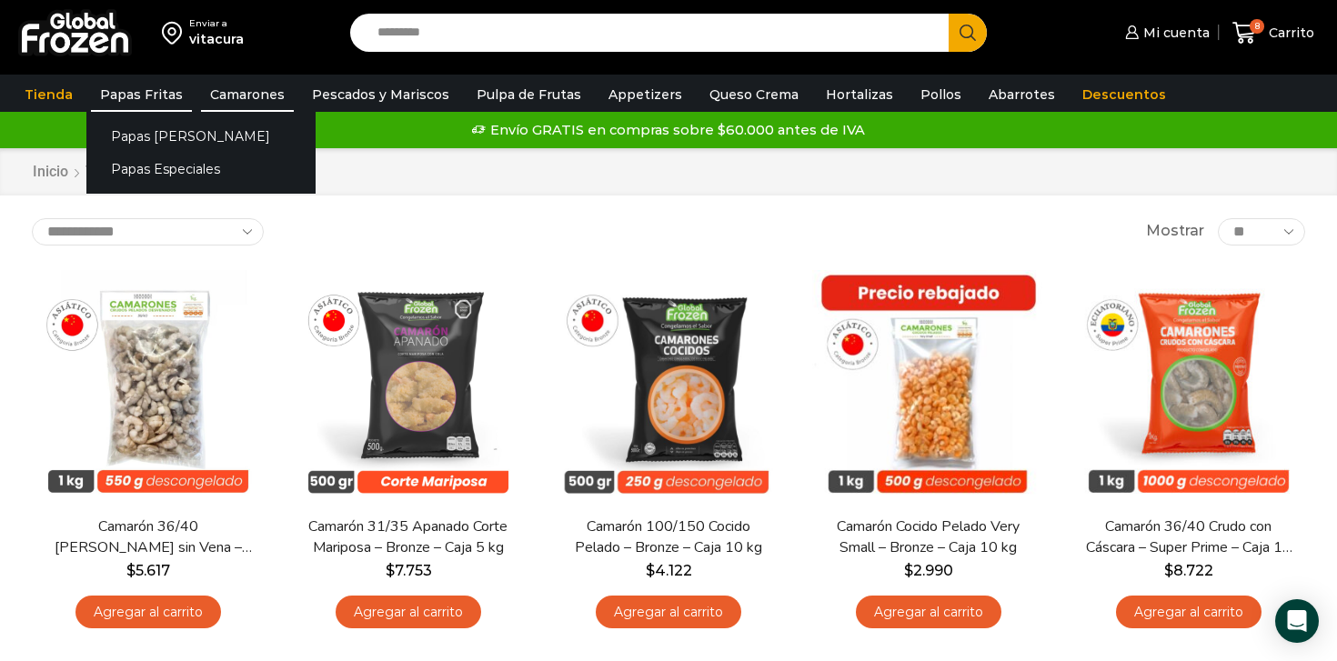
click at [132, 91] on link "Papas Fritas" at bounding box center [141, 94] width 101 height 35
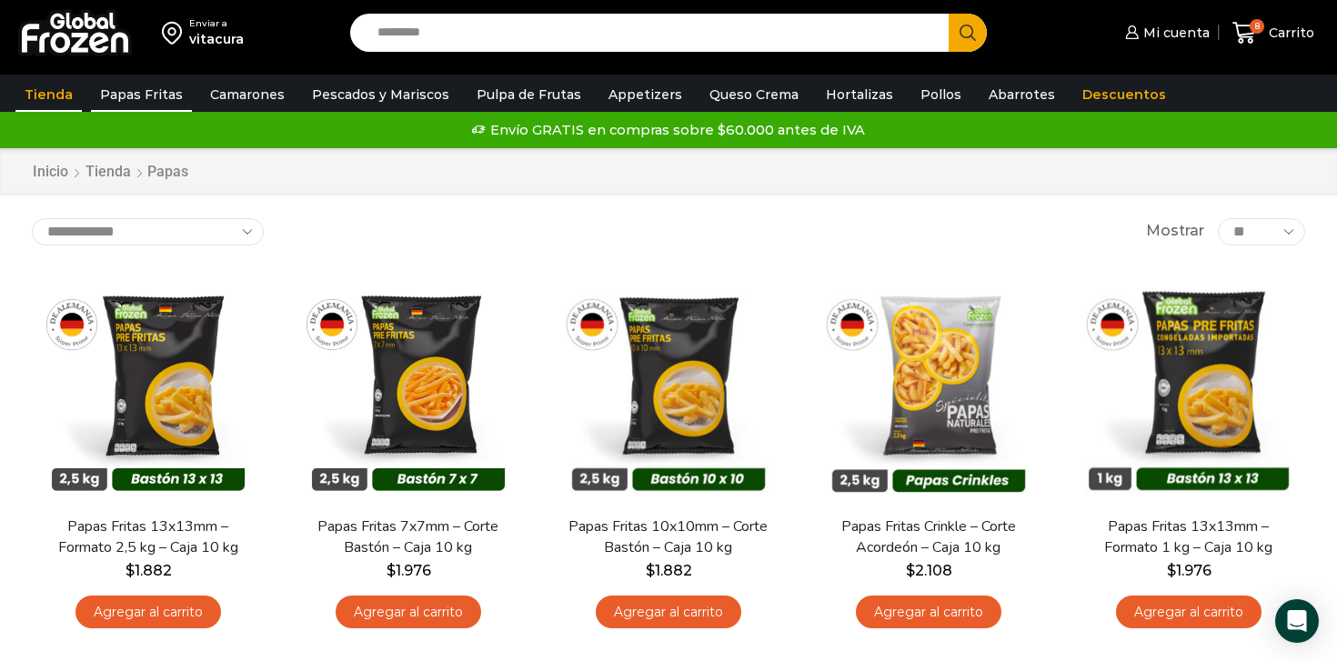
click at [57, 86] on link "Tienda" at bounding box center [48, 94] width 66 height 35
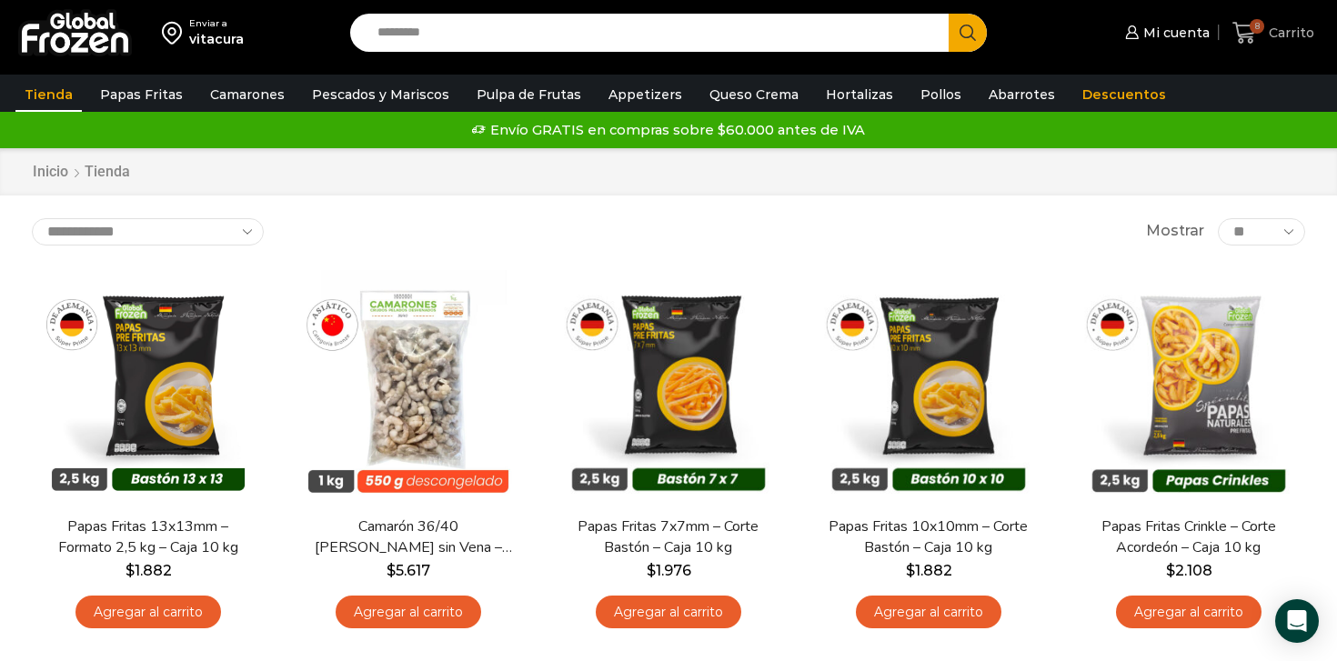
click at [1245, 32] on icon at bounding box center [1245, 33] width 25 height 25
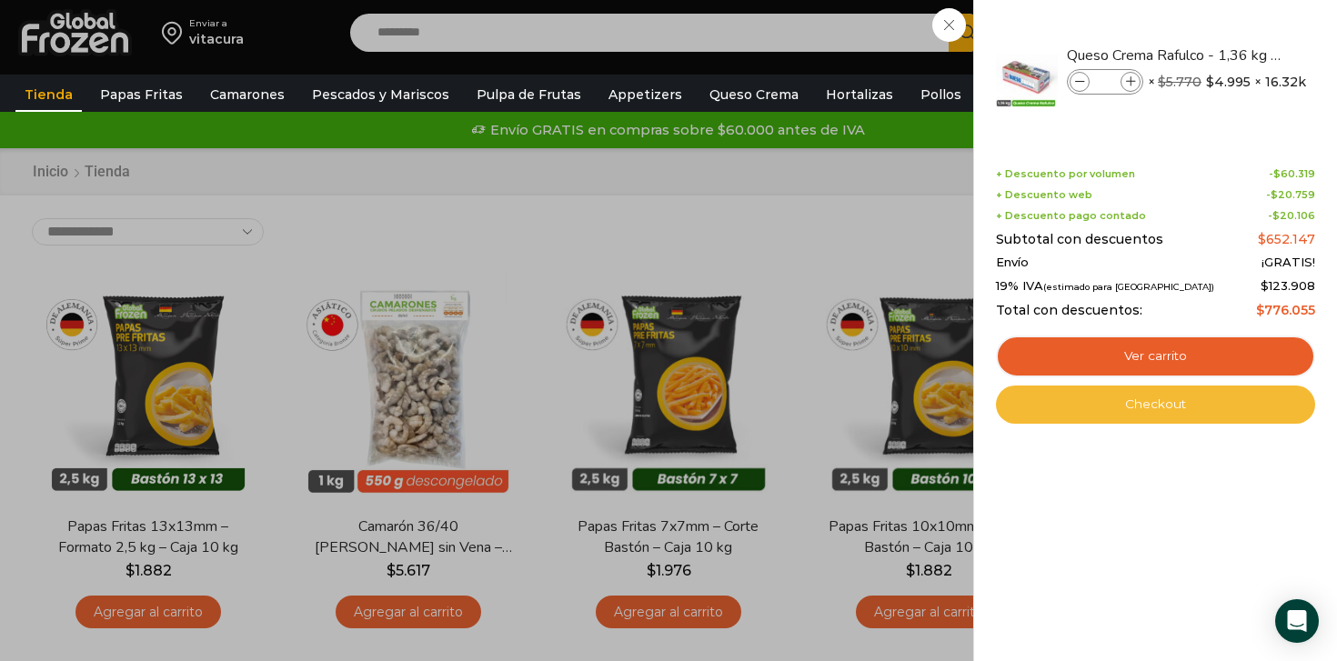
click at [1143, 410] on link "Checkout" at bounding box center [1155, 405] width 319 height 38
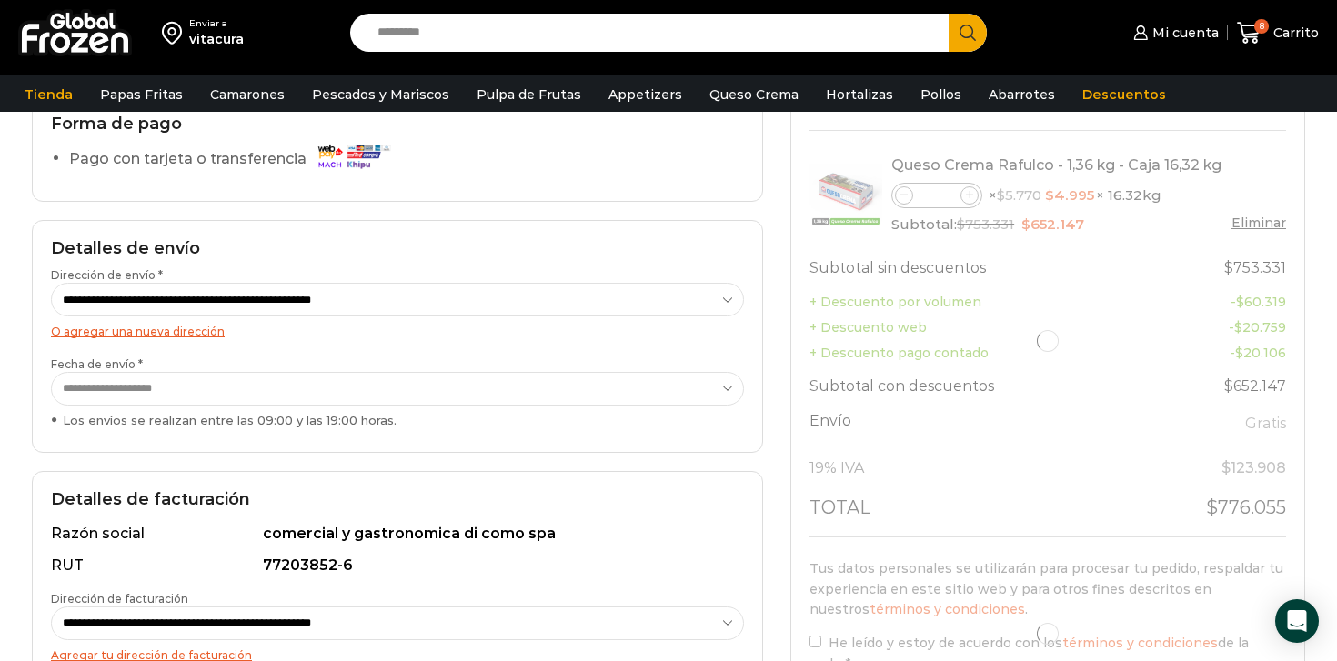
scroll to position [156, 0]
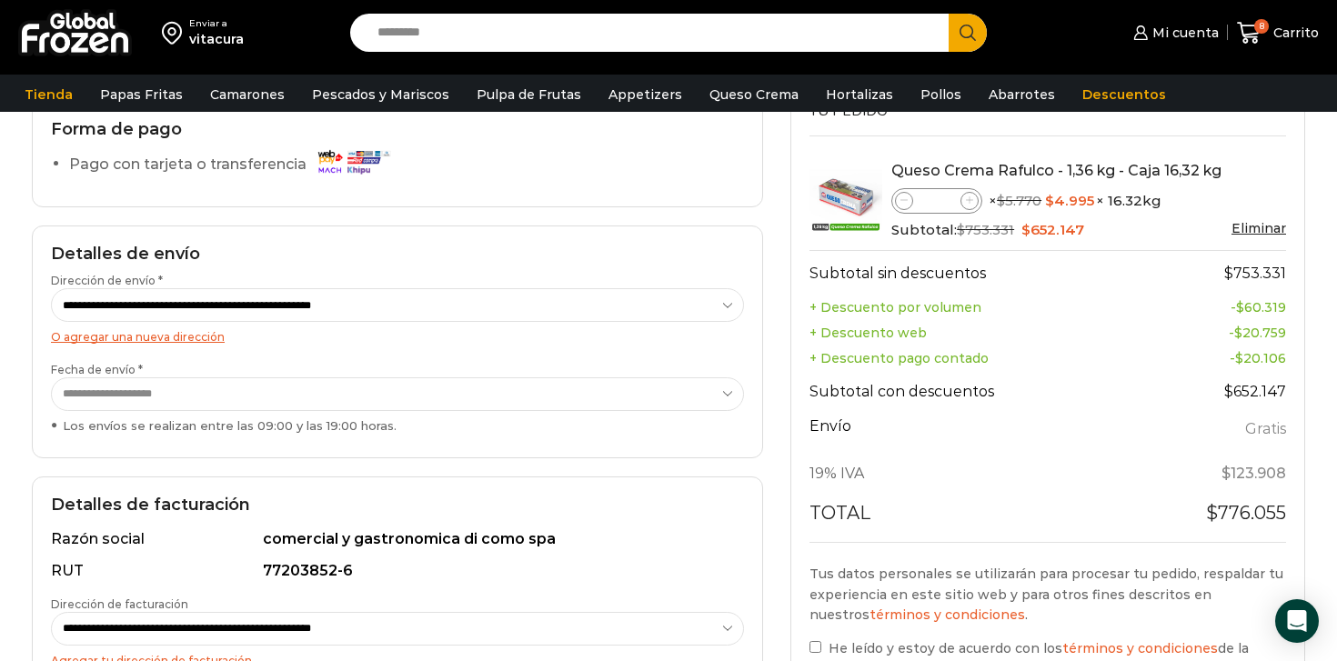
click at [318, 398] on select "**********" at bounding box center [397, 394] width 693 height 34
click at [51, 377] on select "**********" at bounding box center [397, 394] width 693 height 34
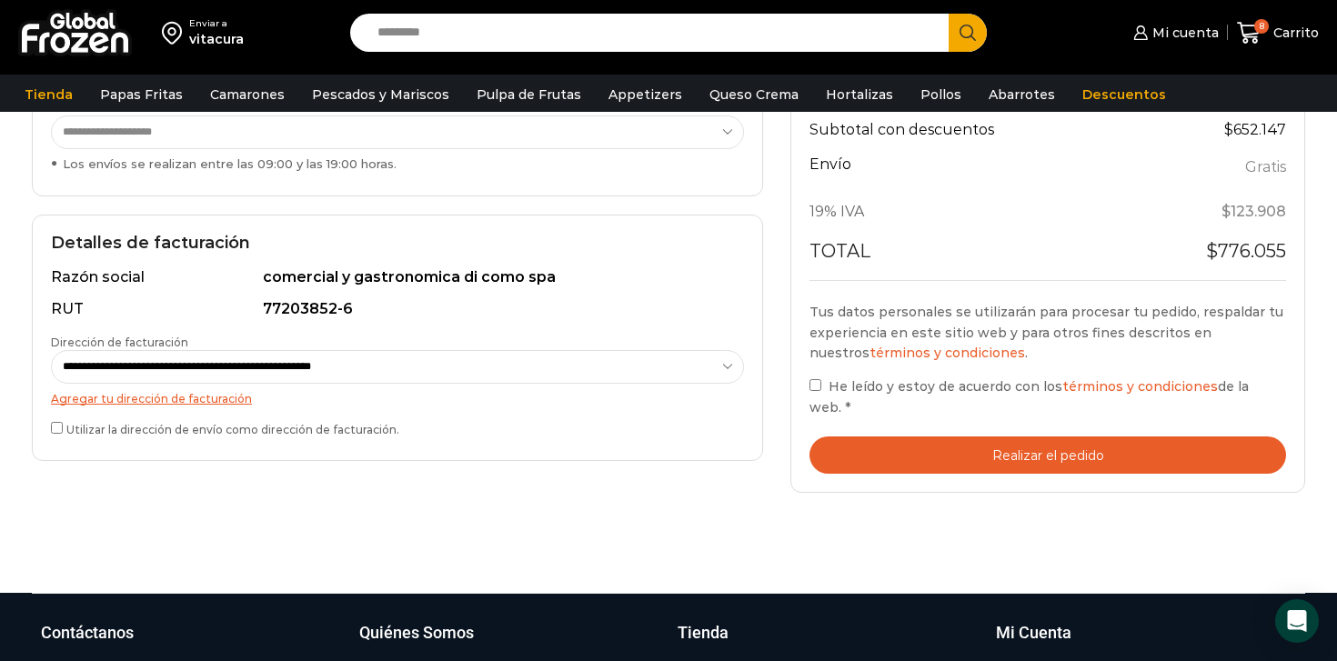
scroll to position [447, 0]
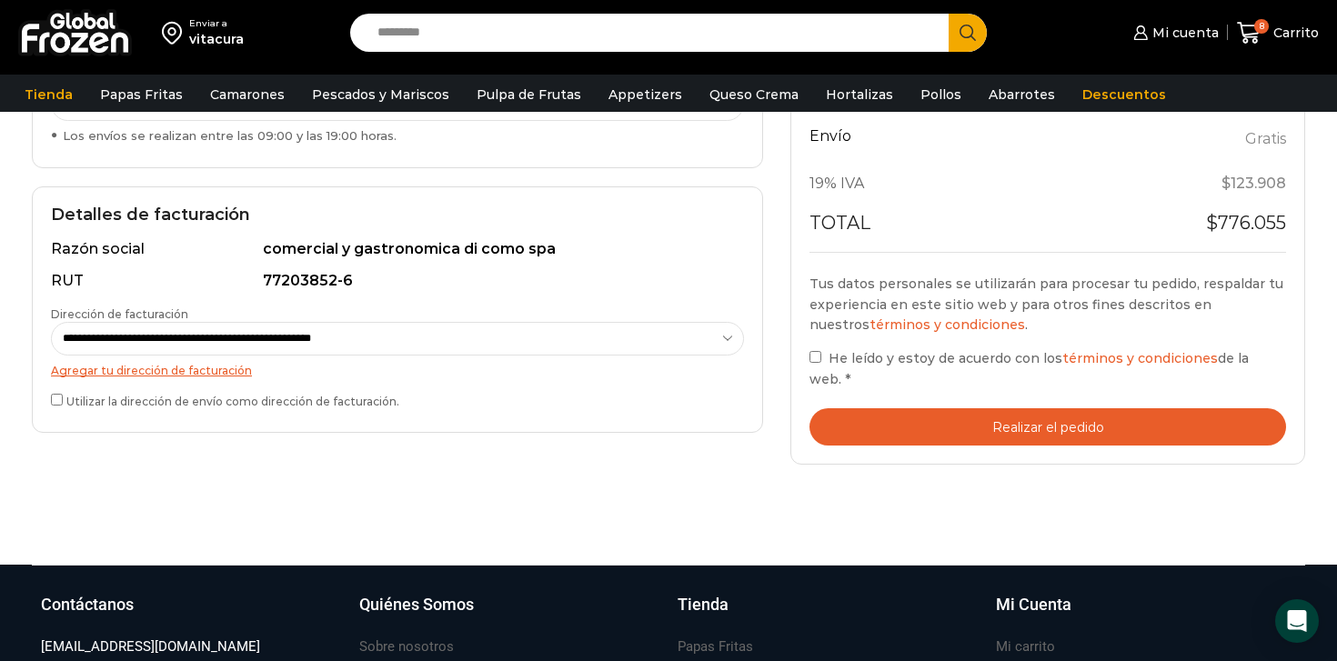
click at [811, 366] on label "He leído y estoy de acuerdo con los términos y condiciones de la web. *" at bounding box center [1048, 368] width 477 height 42
click at [925, 408] on button "Realizar el pedido" at bounding box center [1048, 426] width 477 height 37
